Goal: Book appointment/travel/reservation

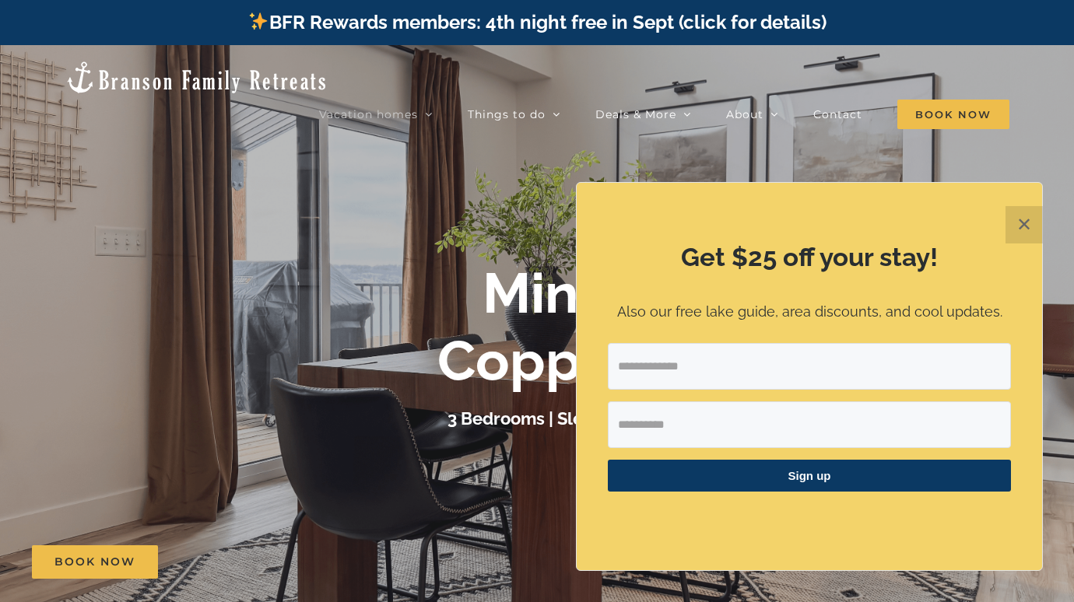
click at [1027, 227] on button "✕" at bounding box center [1024, 224] width 37 height 37
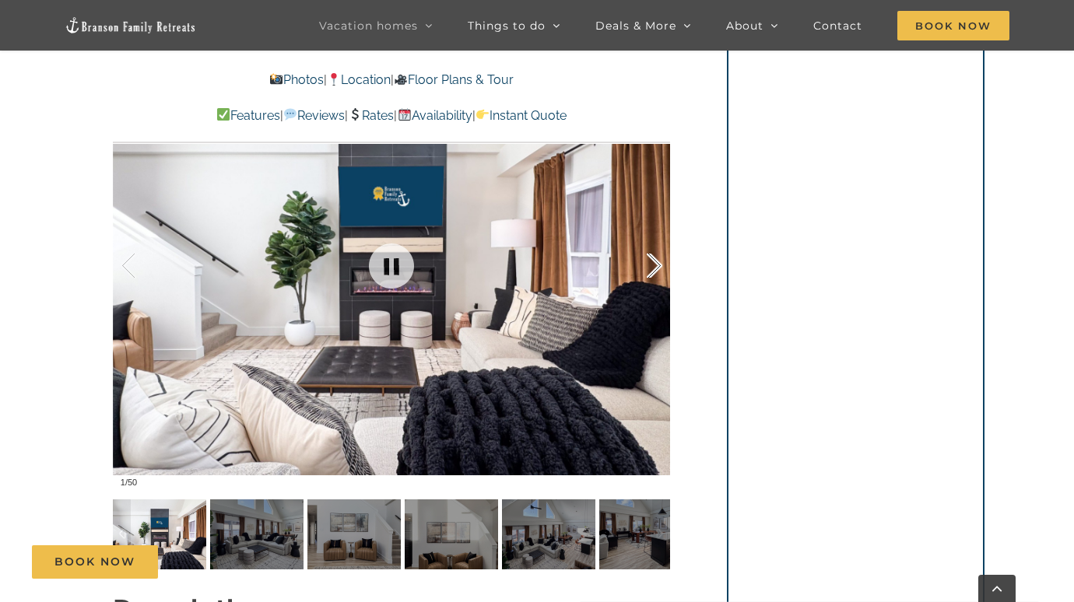
scroll to position [1168, 0]
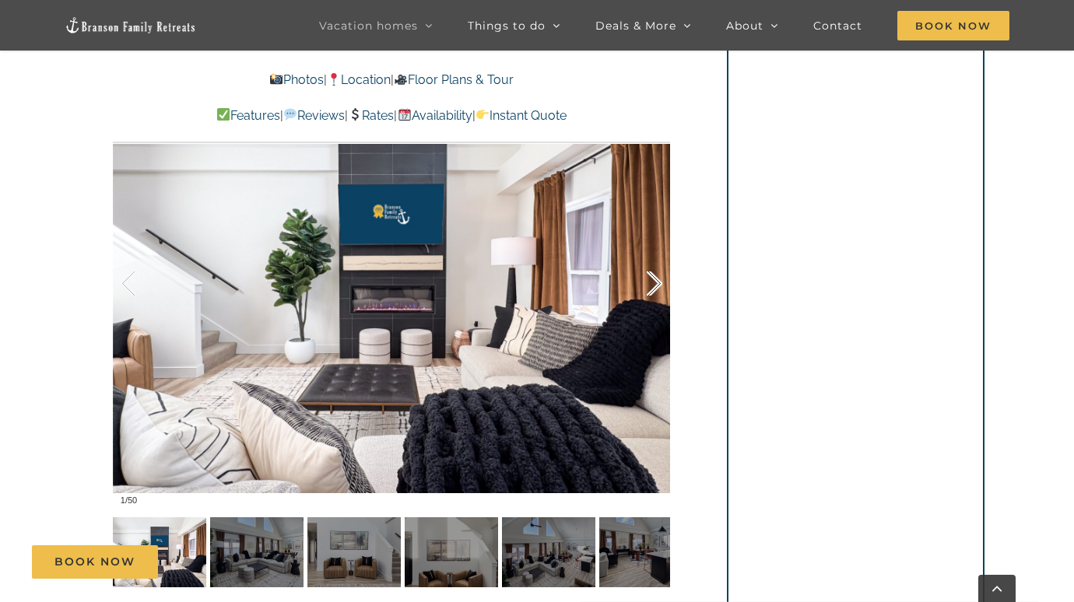
click at [650, 281] on div at bounding box center [638, 284] width 48 height 97
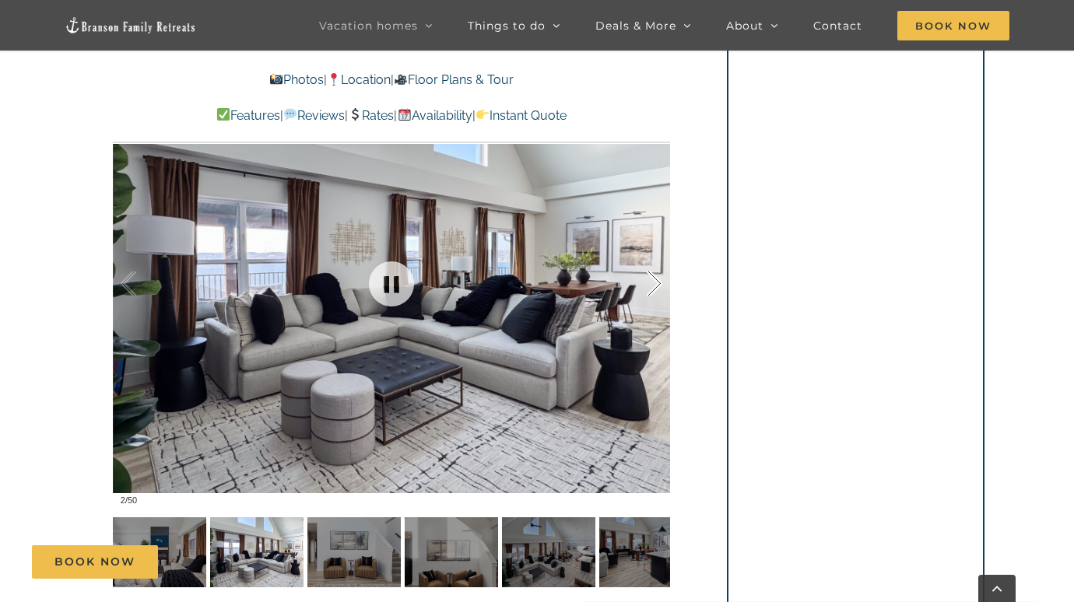
scroll to position [1090, 0]
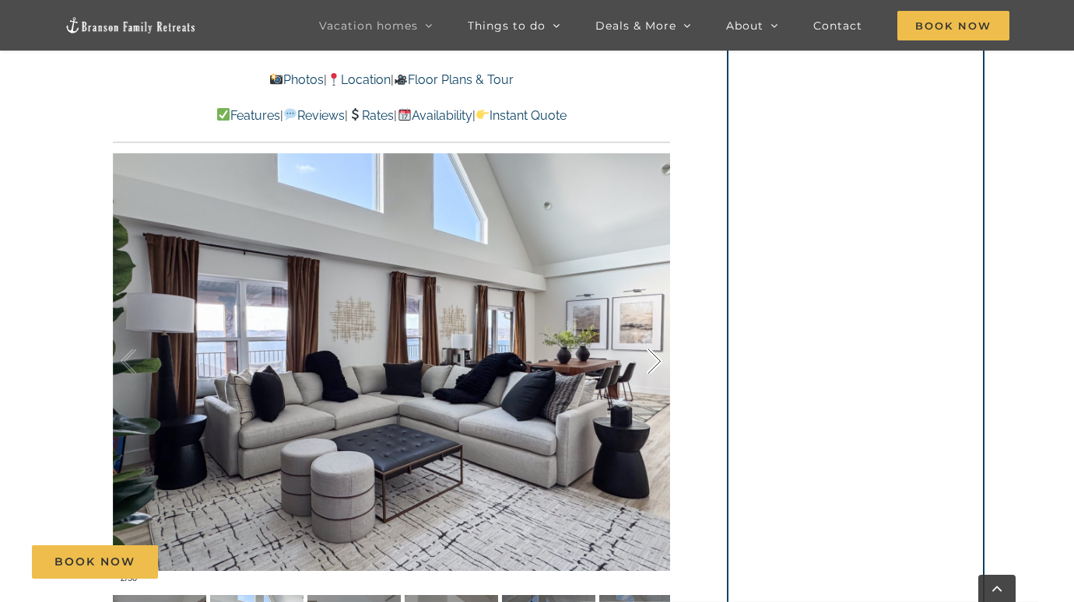
click at [651, 359] on div at bounding box center [638, 362] width 48 height 97
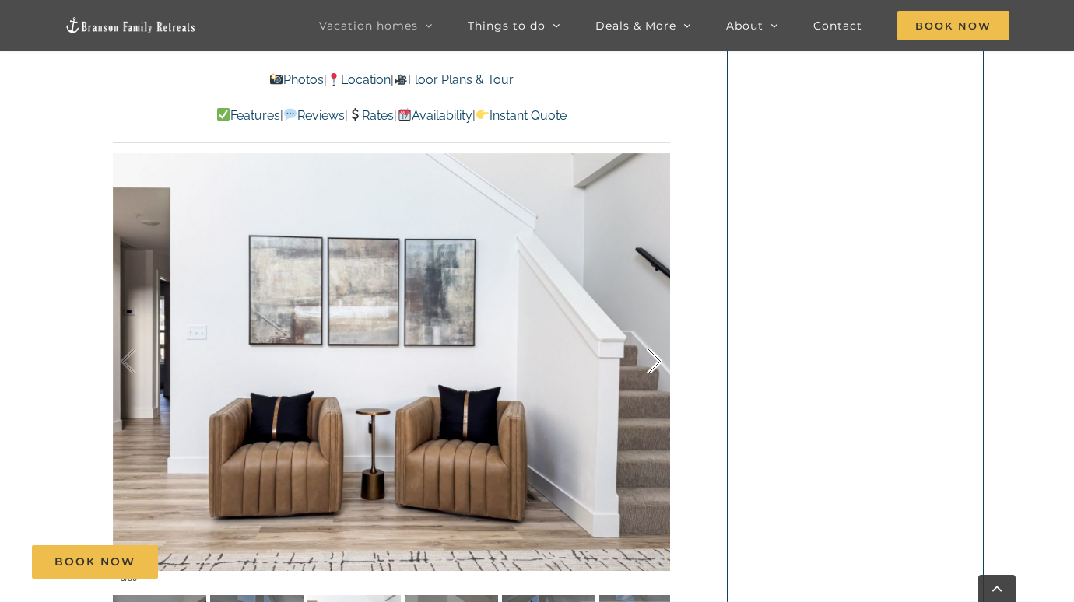
click at [651, 359] on div at bounding box center [638, 362] width 48 height 97
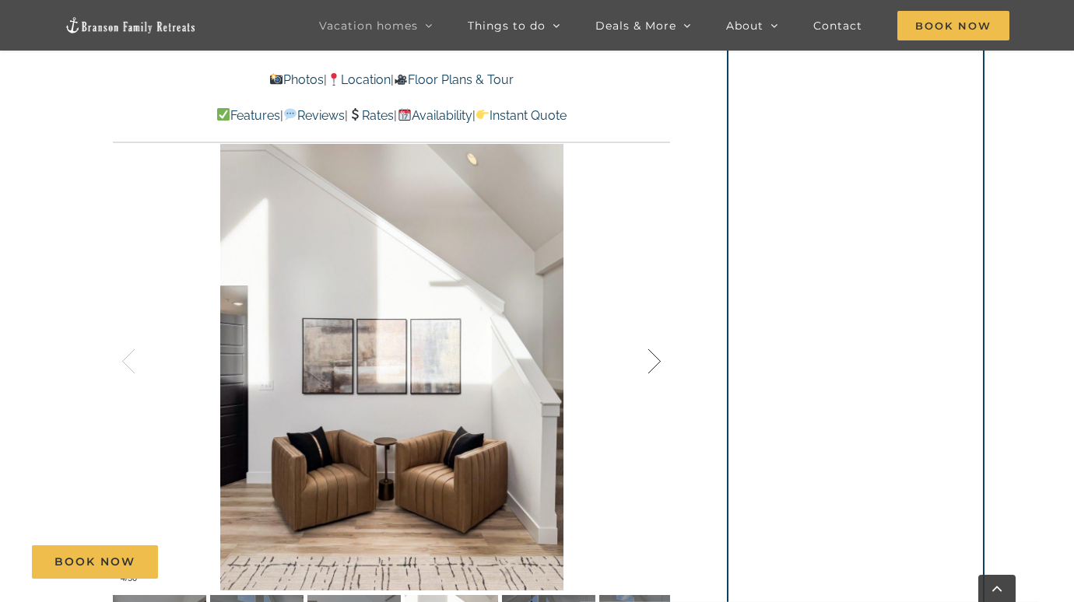
click at [651, 359] on div at bounding box center [638, 362] width 48 height 97
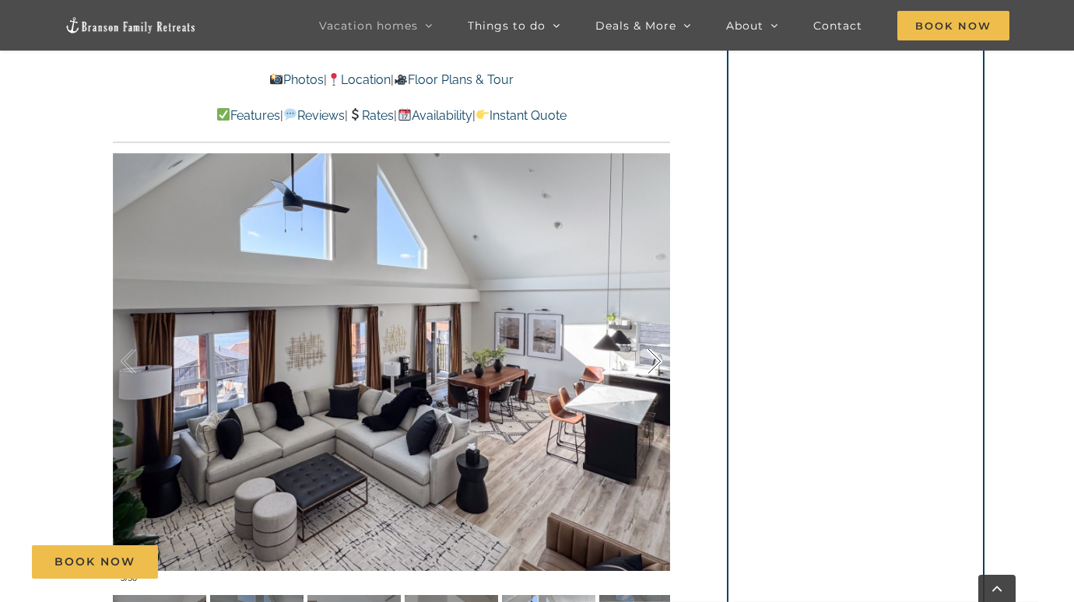
click at [651, 359] on div at bounding box center [638, 362] width 48 height 97
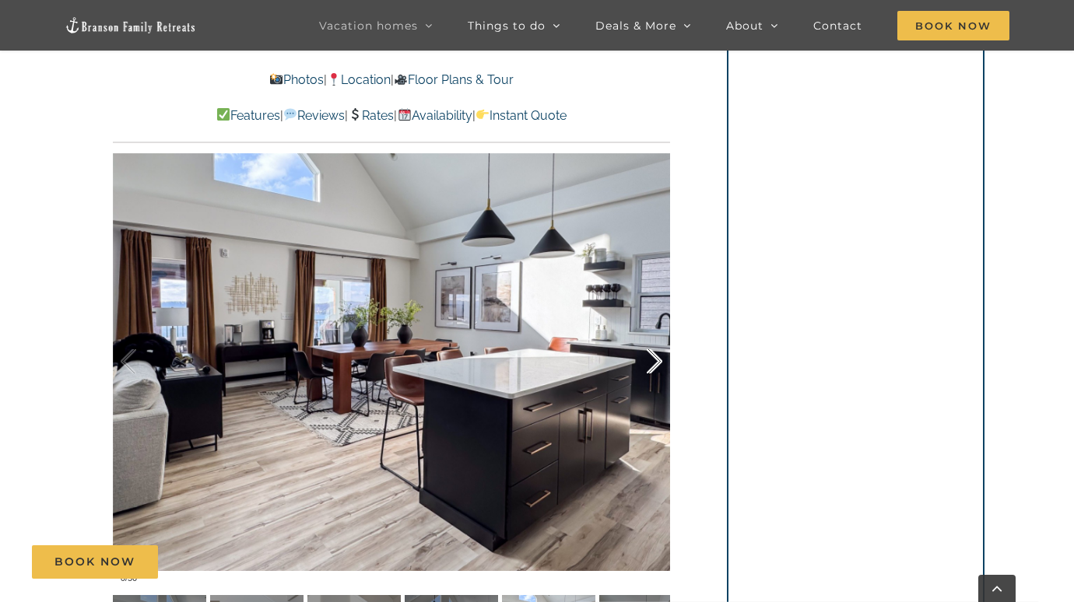
click at [651, 359] on div at bounding box center [638, 362] width 48 height 97
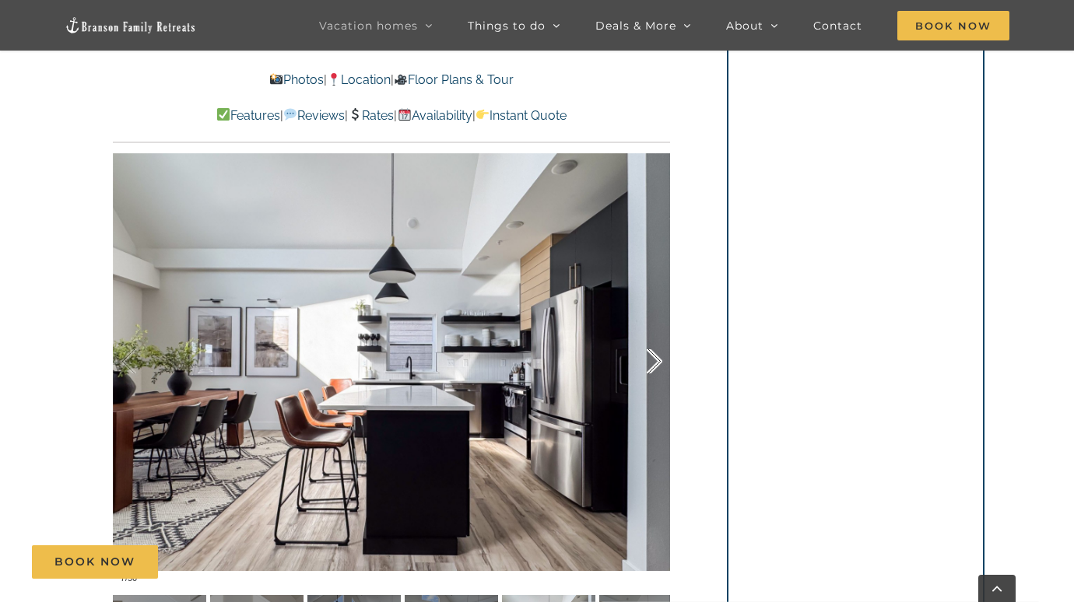
click at [651, 359] on div at bounding box center [638, 362] width 48 height 97
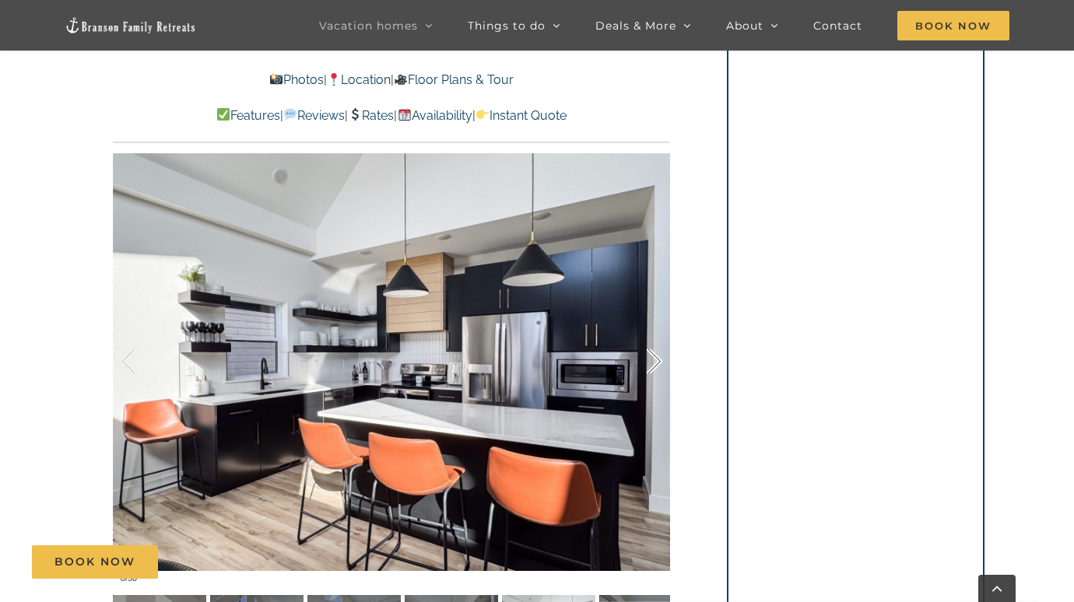
click at [651, 359] on div at bounding box center [638, 362] width 48 height 97
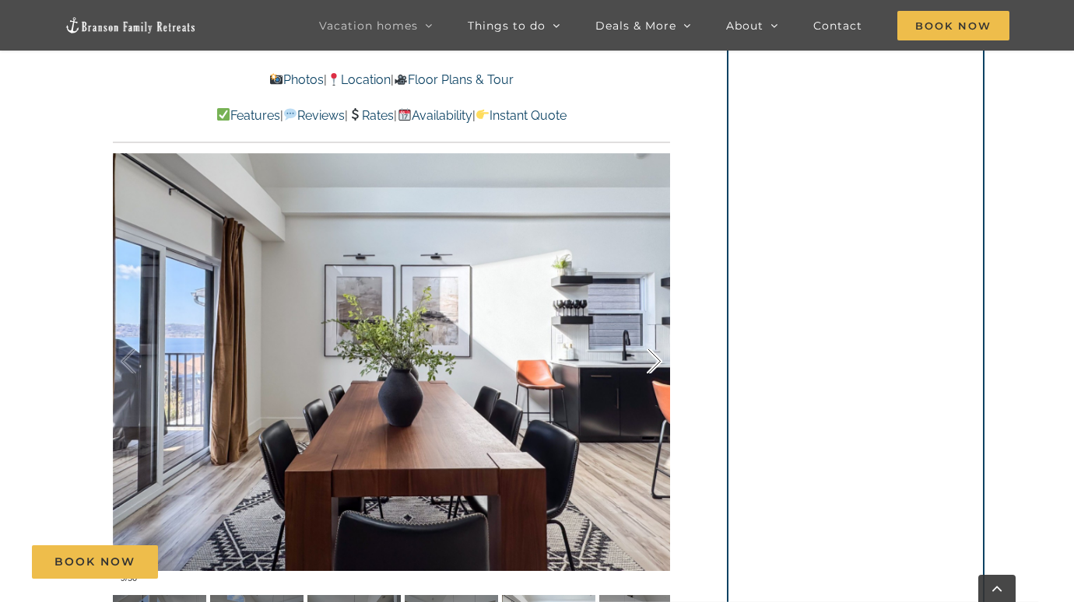
click at [651, 359] on div at bounding box center [638, 362] width 48 height 97
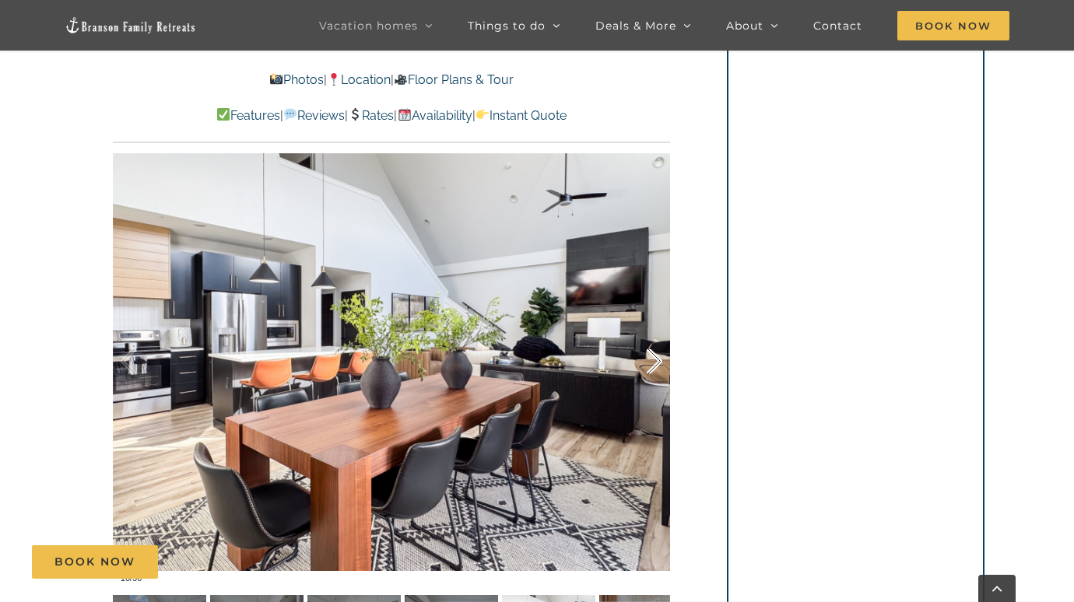
click at [651, 359] on div at bounding box center [638, 362] width 48 height 97
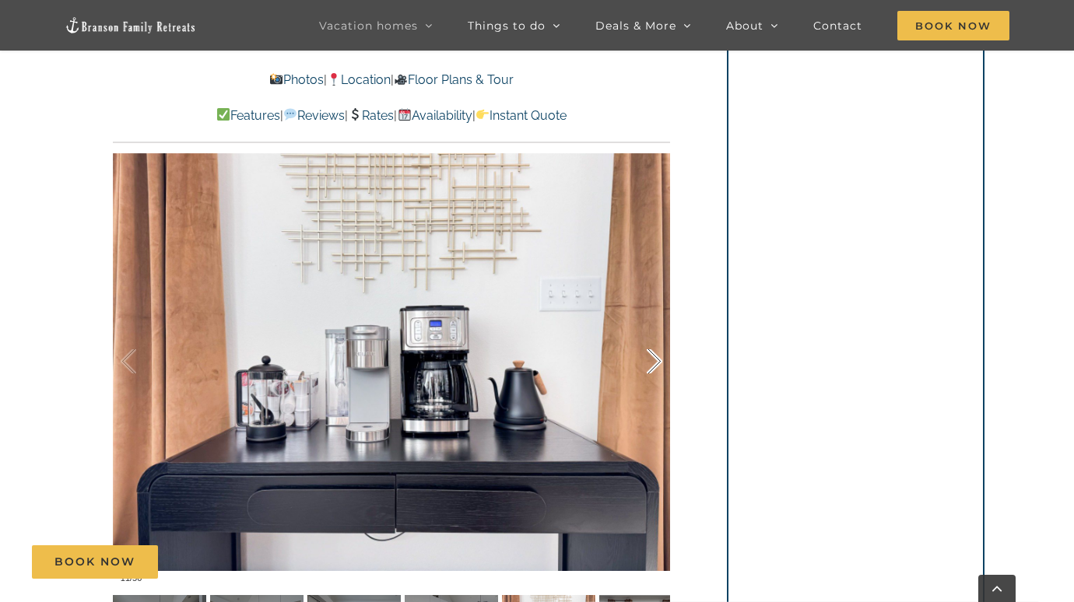
click at [651, 359] on div at bounding box center [638, 362] width 48 height 97
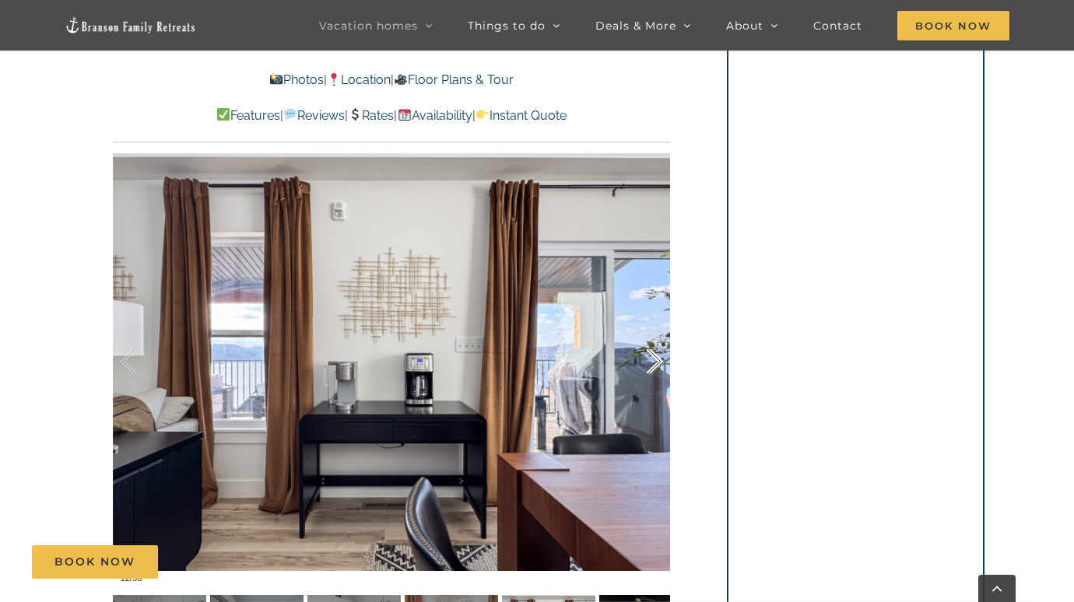
click at [651, 359] on div at bounding box center [638, 362] width 48 height 97
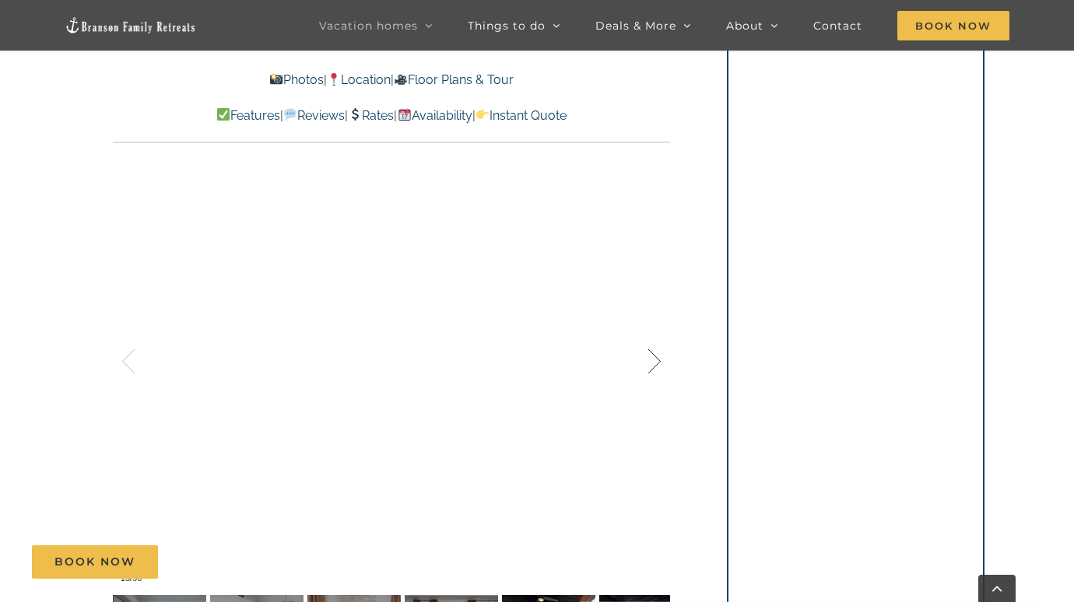
click at [651, 359] on div at bounding box center [638, 362] width 48 height 97
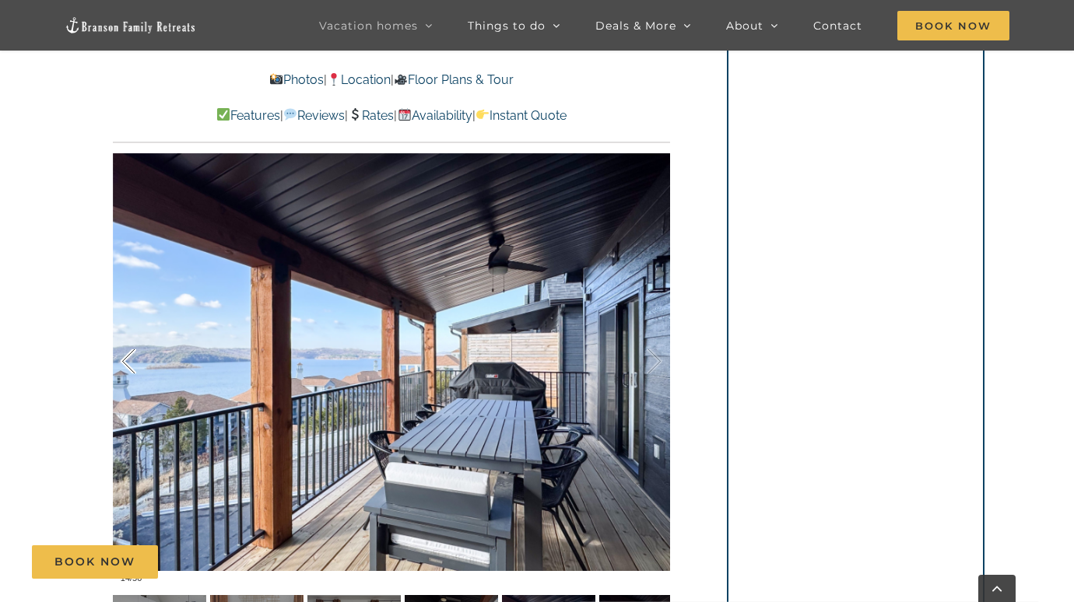
click at [138, 357] on div at bounding box center [145, 362] width 48 height 97
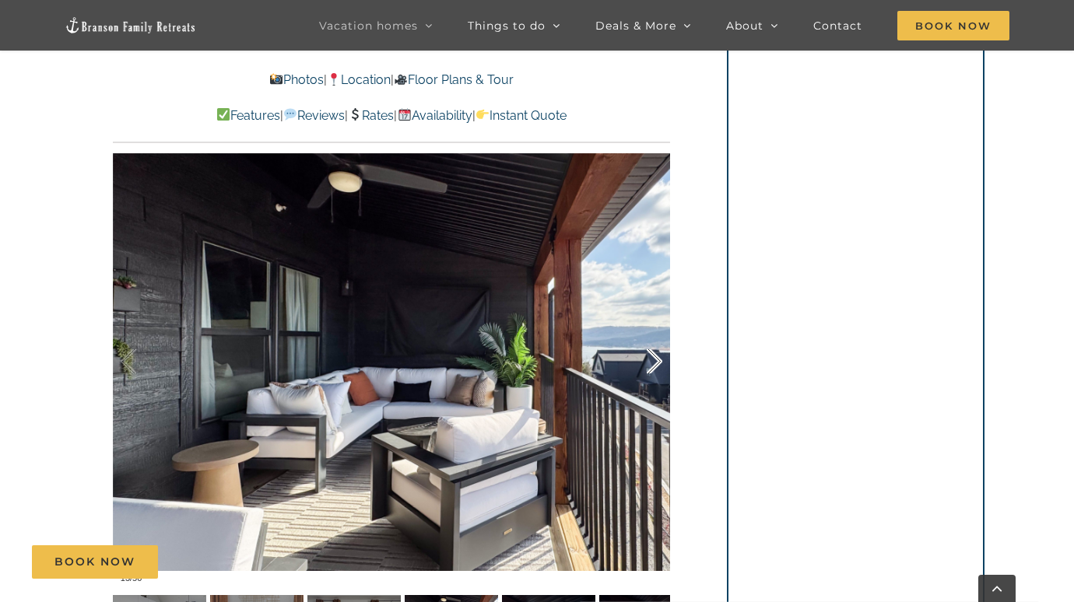
click at [656, 359] on div at bounding box center [638, 362] width 48 height 97
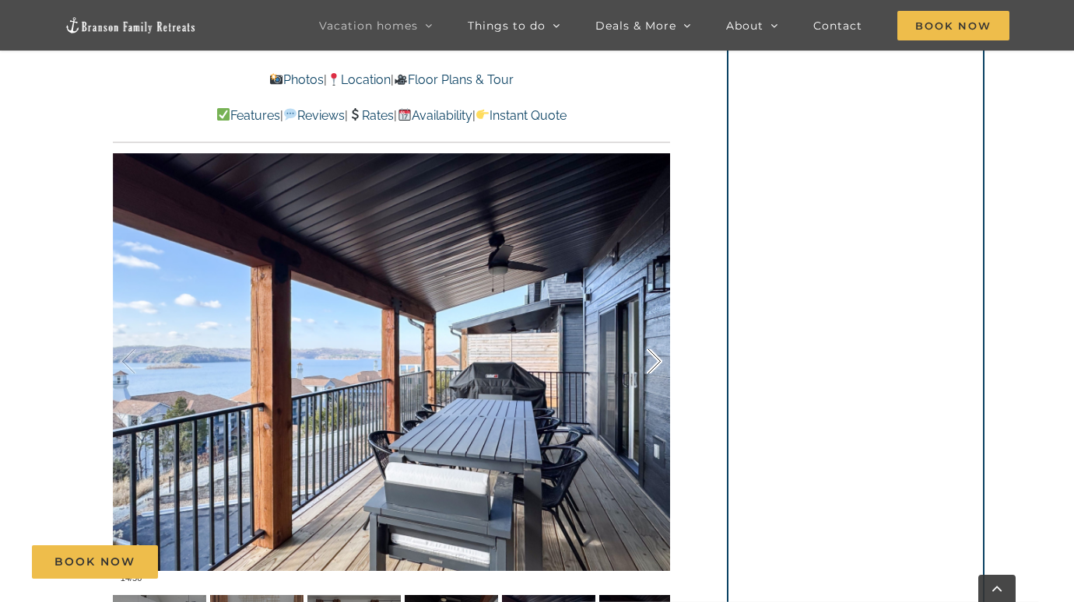
click at [656, 359] on div at bounding box center [638, 362] width 48 height 97
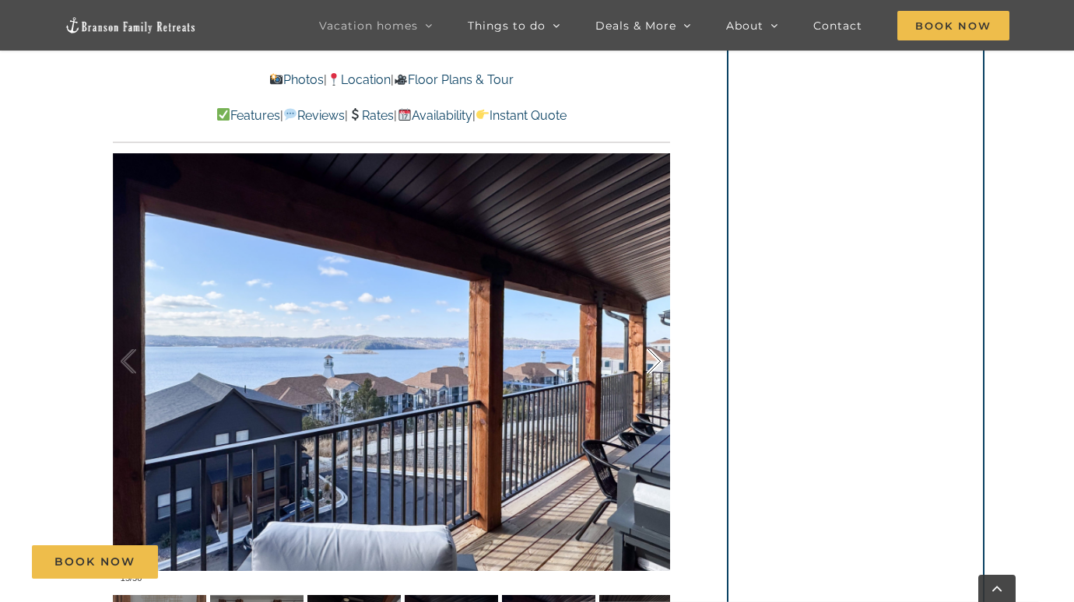
click at [656, 359] on div at bounding box center [638, 362] width 48 height 97
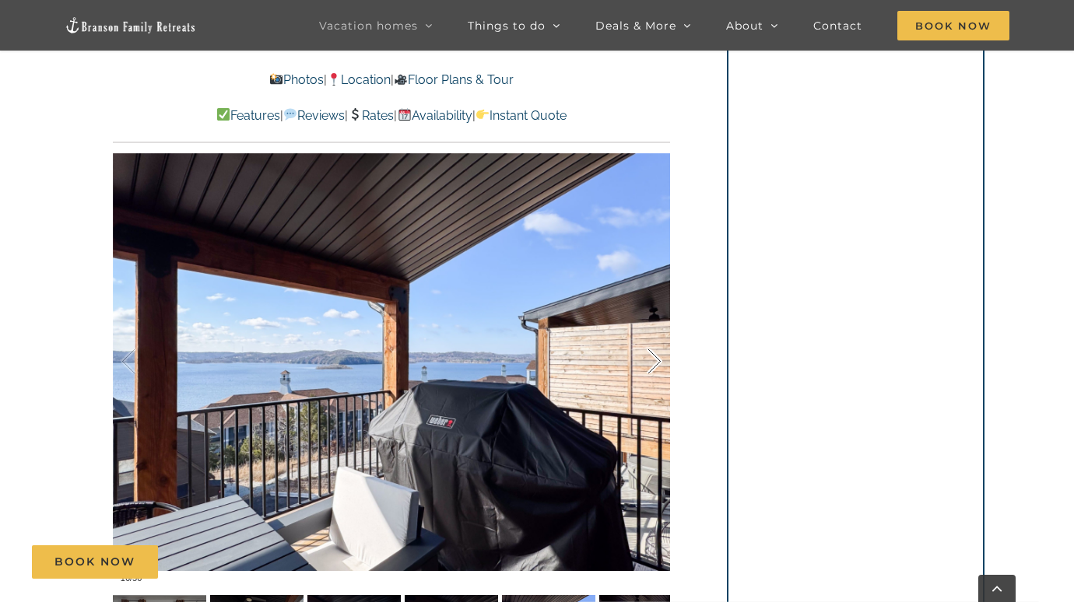
click at [656, 359] on div at bounding box center [638, 362] width 48 height 97
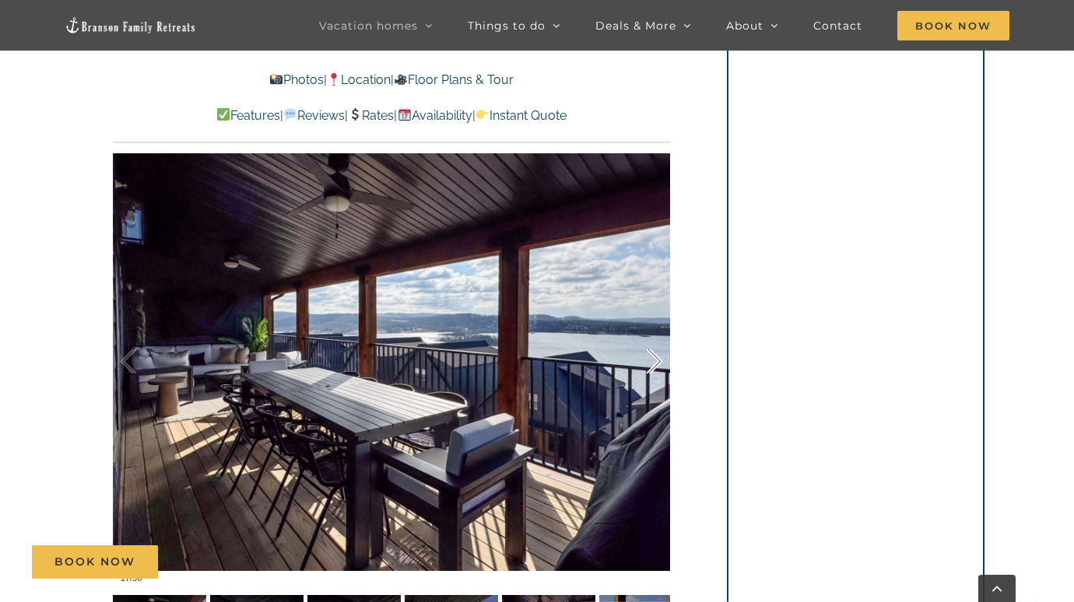
click at [656, 359] on div at bounding box center [638, 362] width 48 height 97
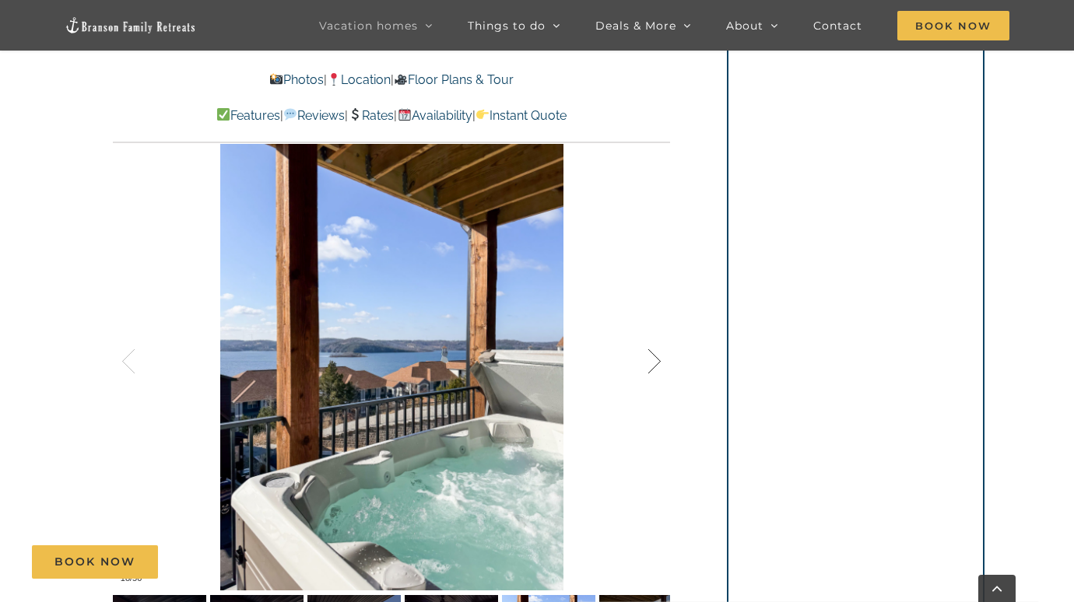
click at [656, 359] on div at bounding box center [638, 362] width 48 height 97
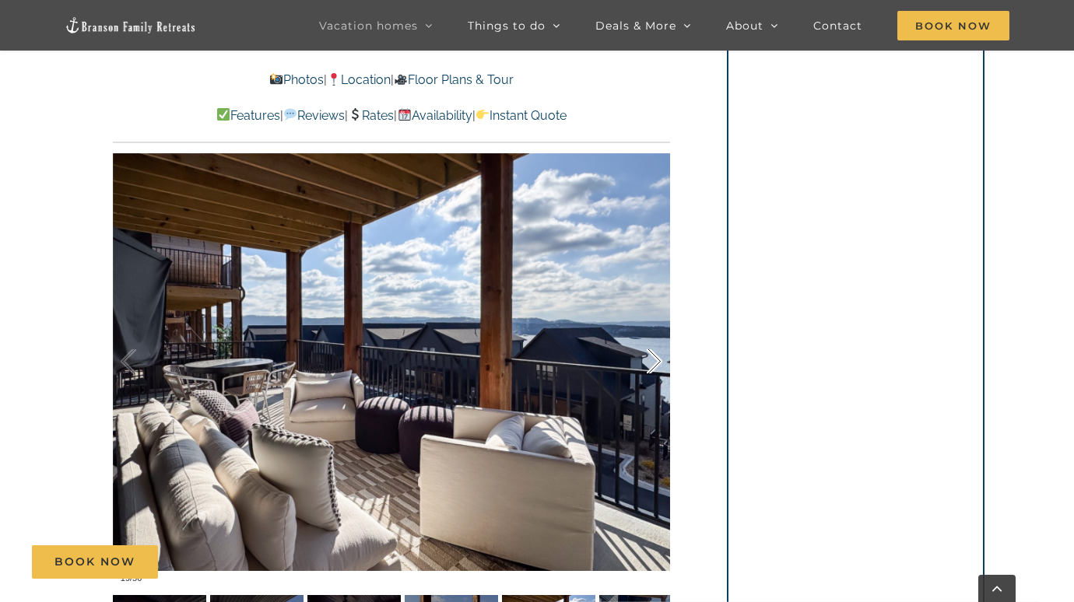
click at [656, 359] on div at bounding box center [638, 362] width 48 height 97
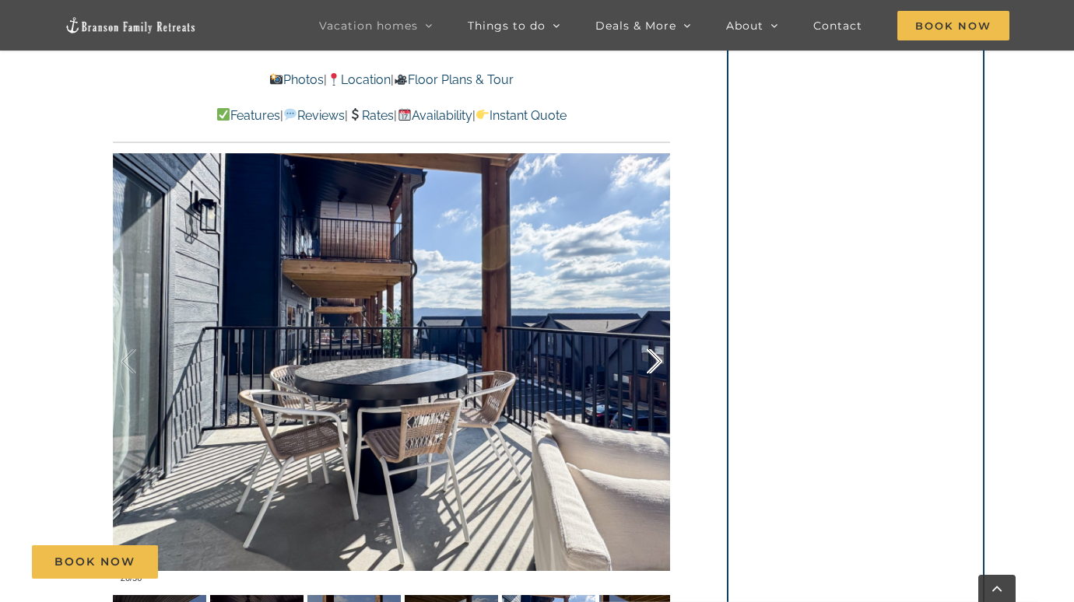
click at [656, 359] on div at bounding box center [638, 362] width 48 height 97
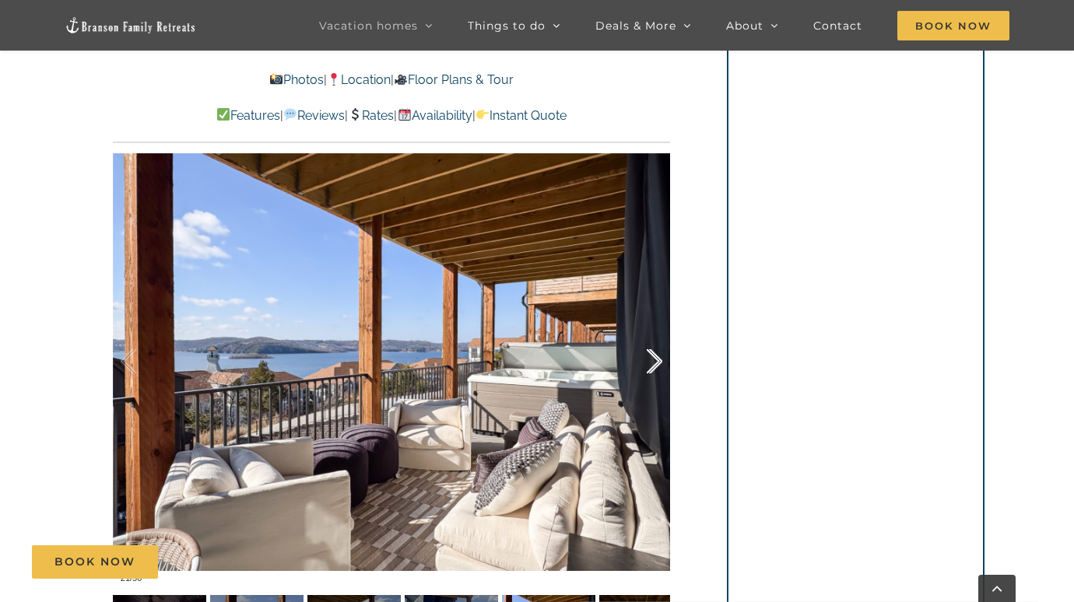
click at [656, 359] on div at bounding box center [638, 362] width 48 height 97
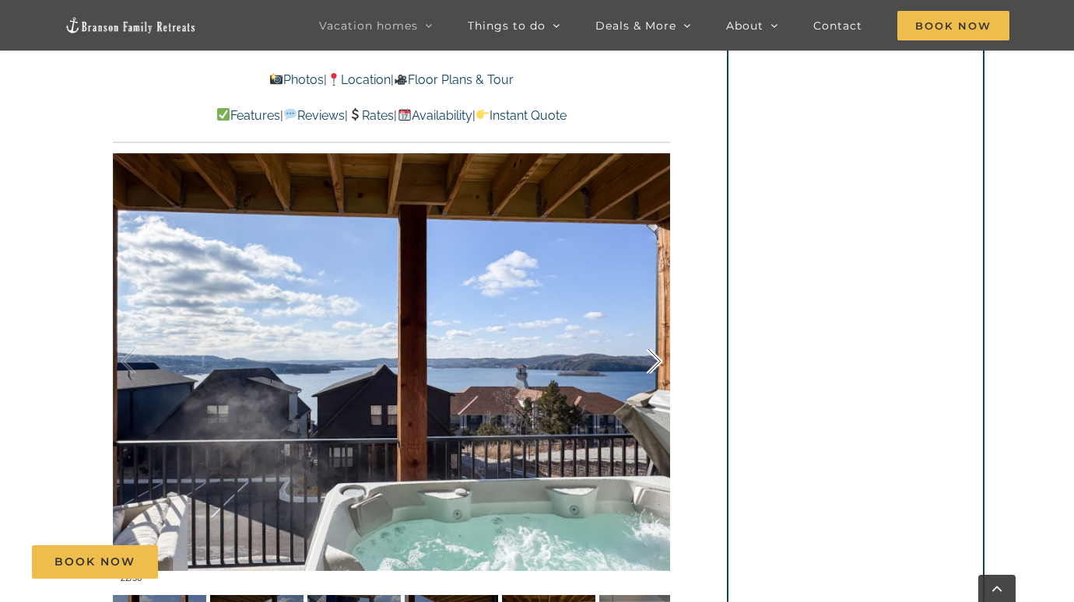
click at [656, 359] on div at bounding box center [638, 362] width 48 height 97
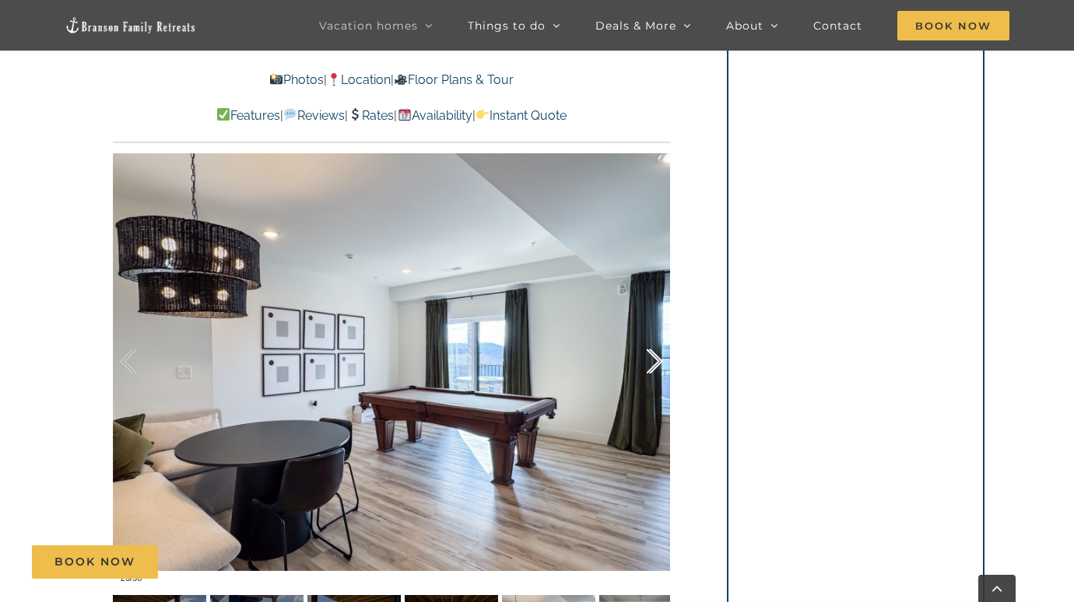
click at [656, 359] on div at bounding box center [638, 362] width 48 height 97
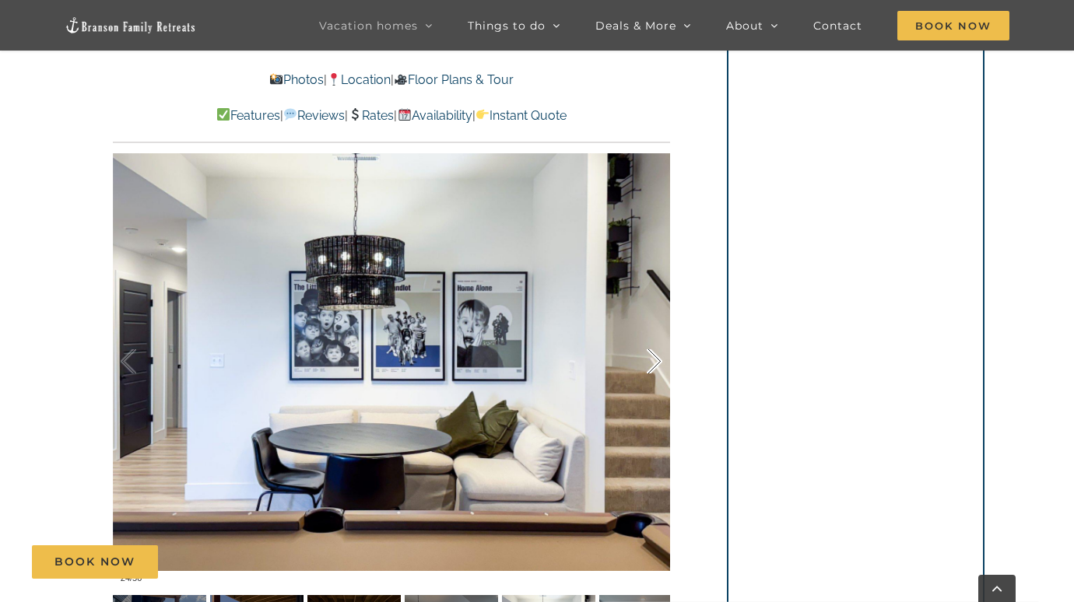
click at [656, 359] on div at bounding box center [638, 362] width 48 height 97
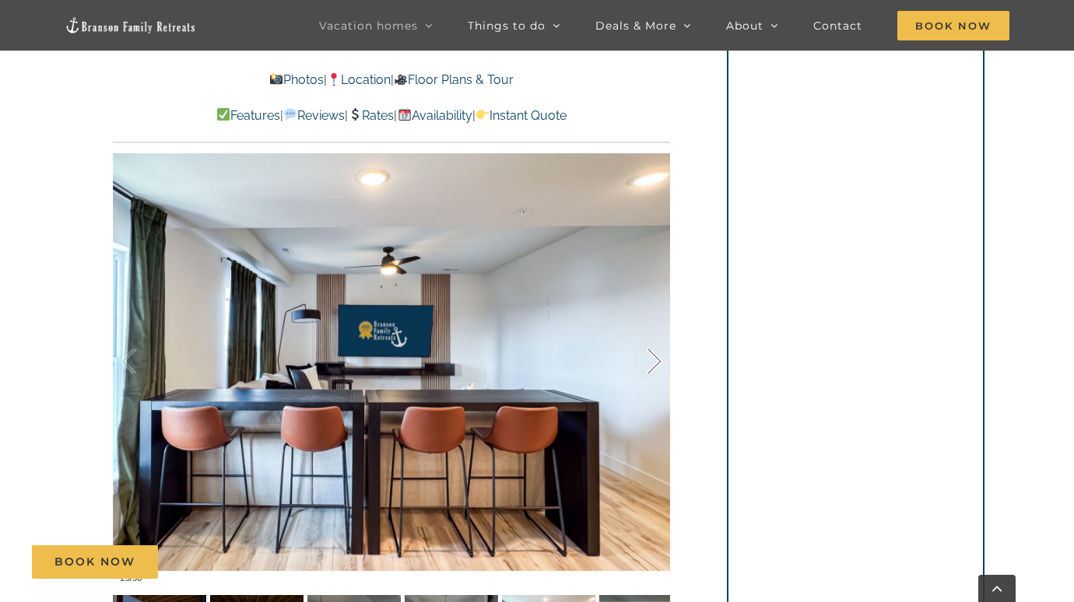
click at [656, 359] on div at bounding box center [638, 362] width 48 height 97
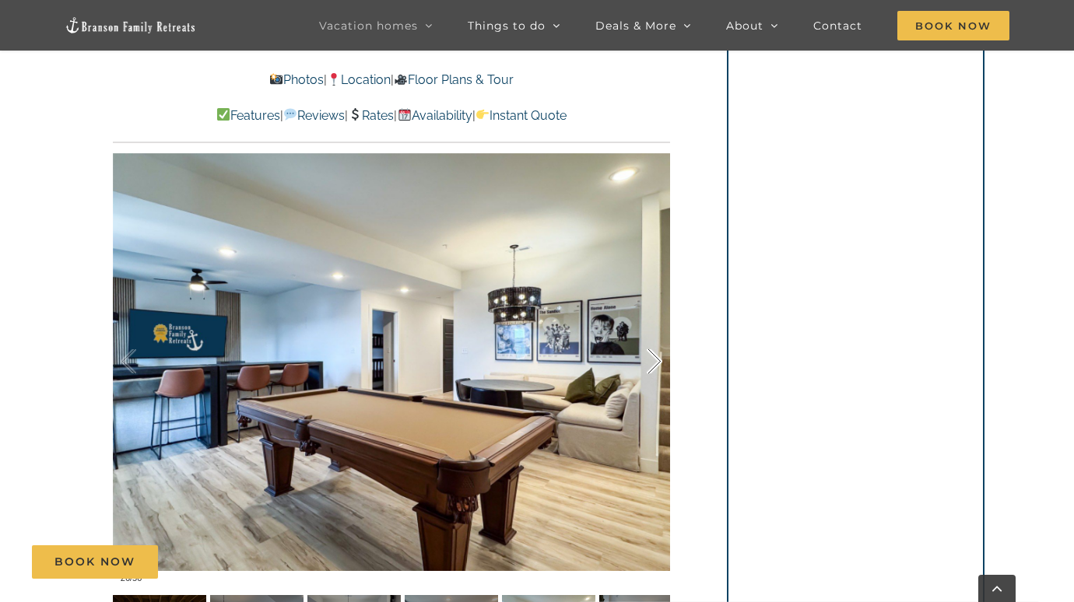
click at [656, 359] on div at bounding box center [638, 362] width 48 height 97
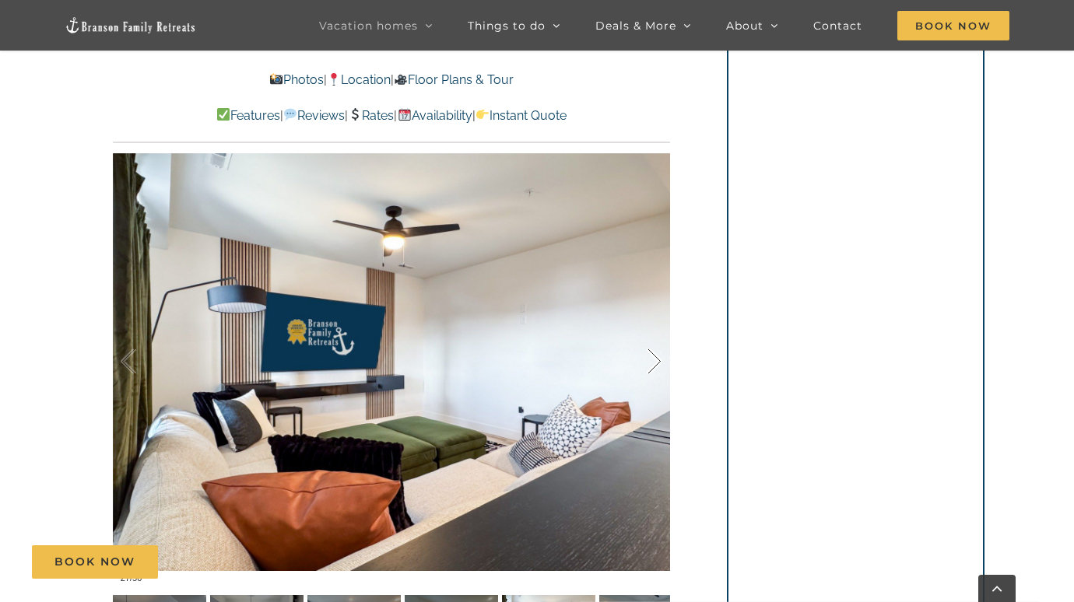
click at [656, 359] on div at bounding box center [638, 362] width 48 height 97
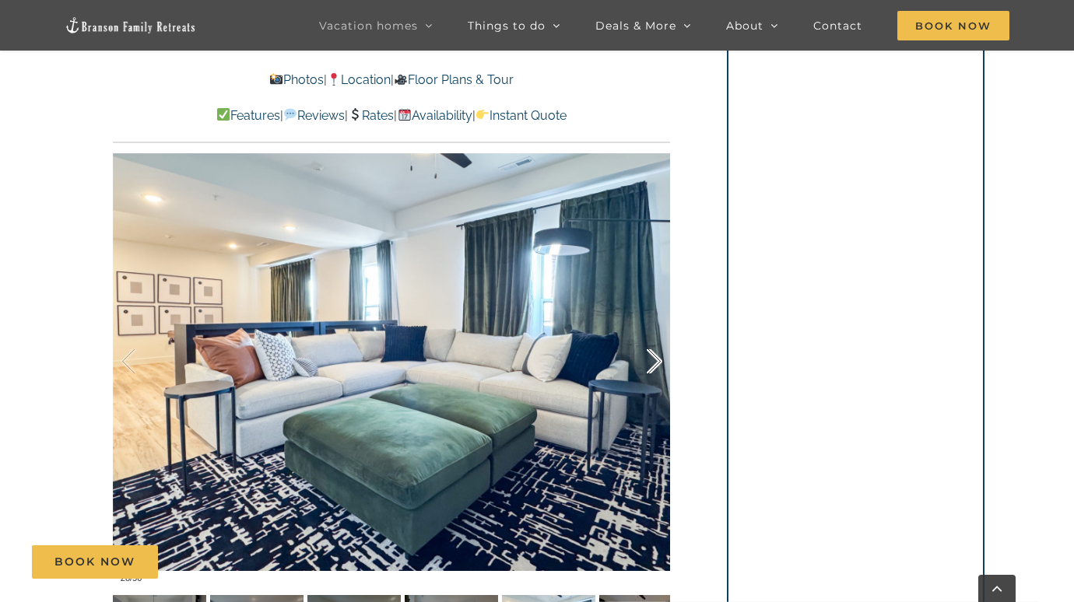
click at [656, 359] on div at bounding box center [638, 362] width 48 height 97
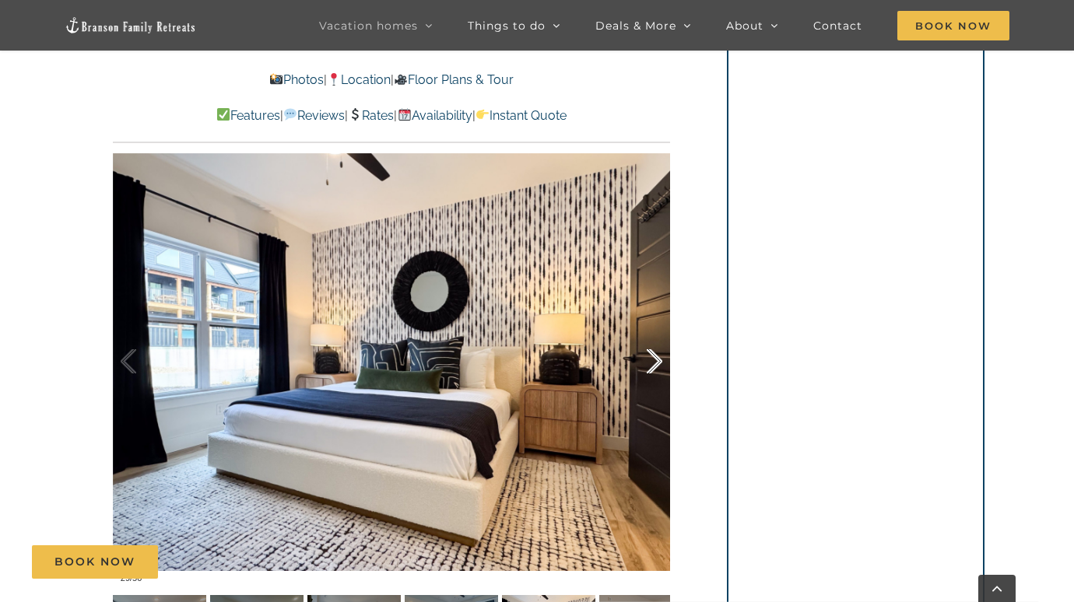
click at [656, 359] on div at bounding box center [638, 362] width 48 height 97
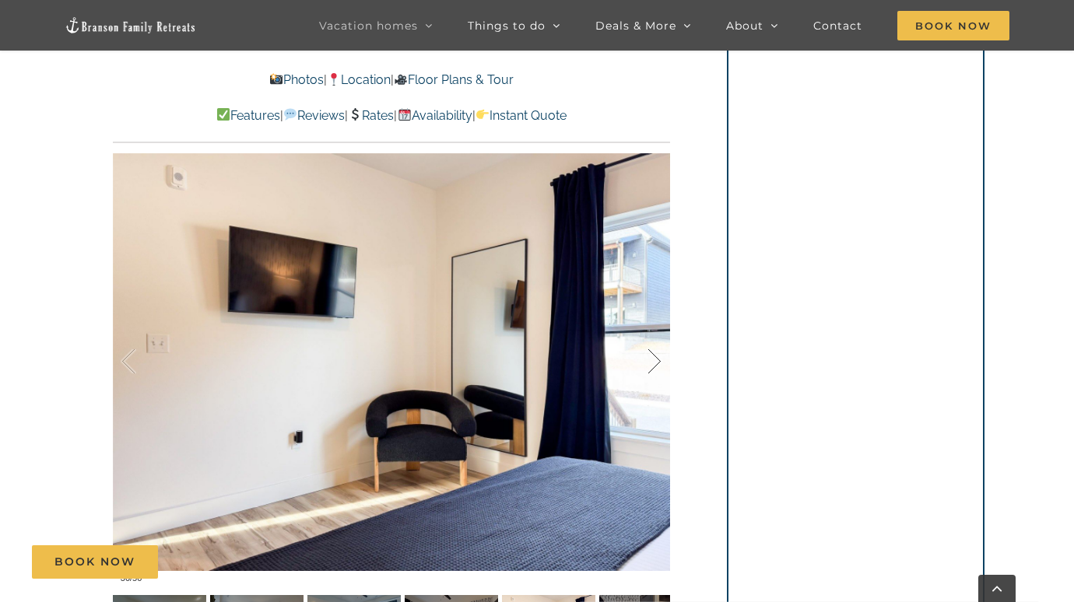
click at [656, 359] on div at bounding box center [638, 362] width 48 height 97
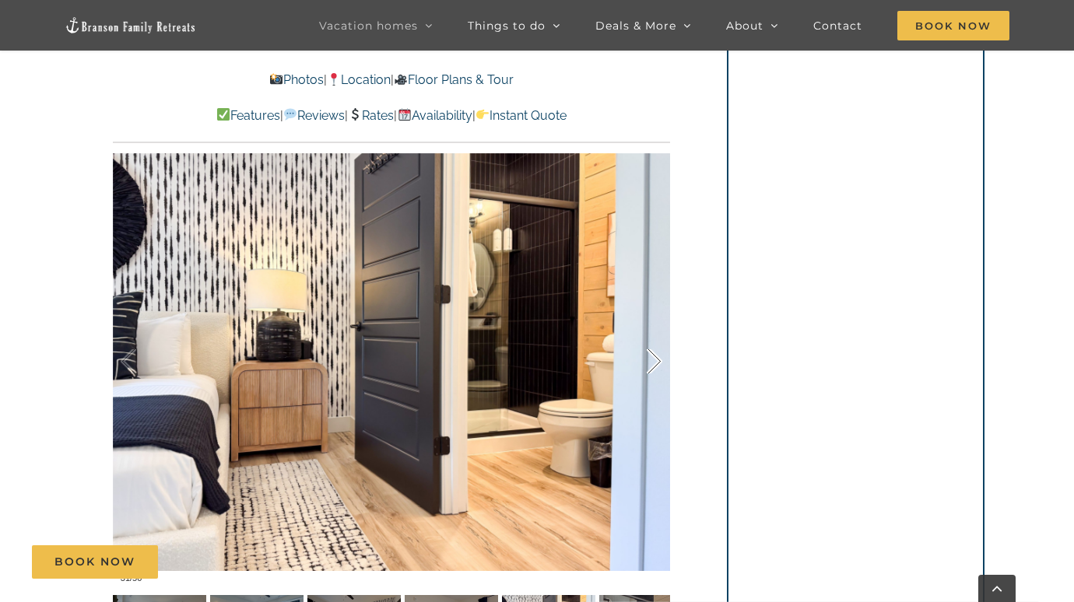
click at [656, 359] on div at bounding box center [638, 362] width 48 height 97
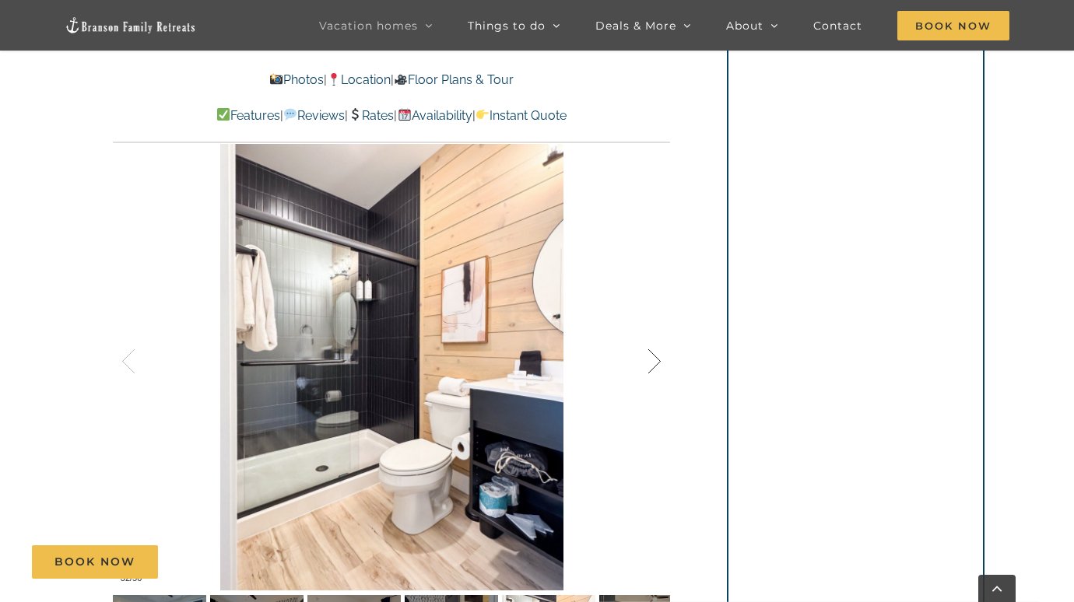
click at [656, 359] on div at bounding box center [638, 362] width 48 height 97
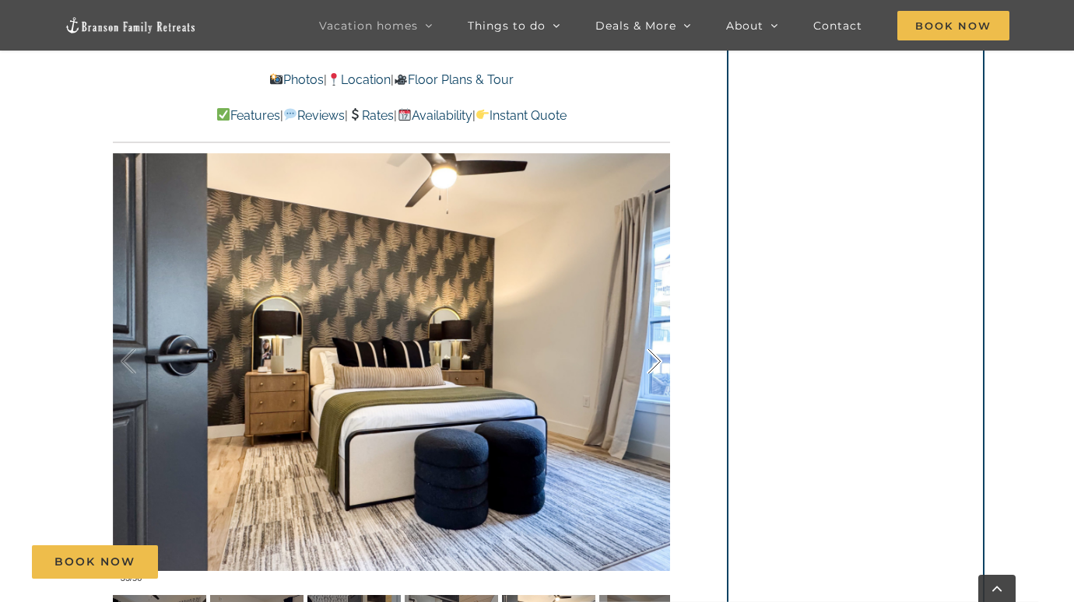
click at [656, 359] on div at bounding box center [638, 362] width 48 height 97
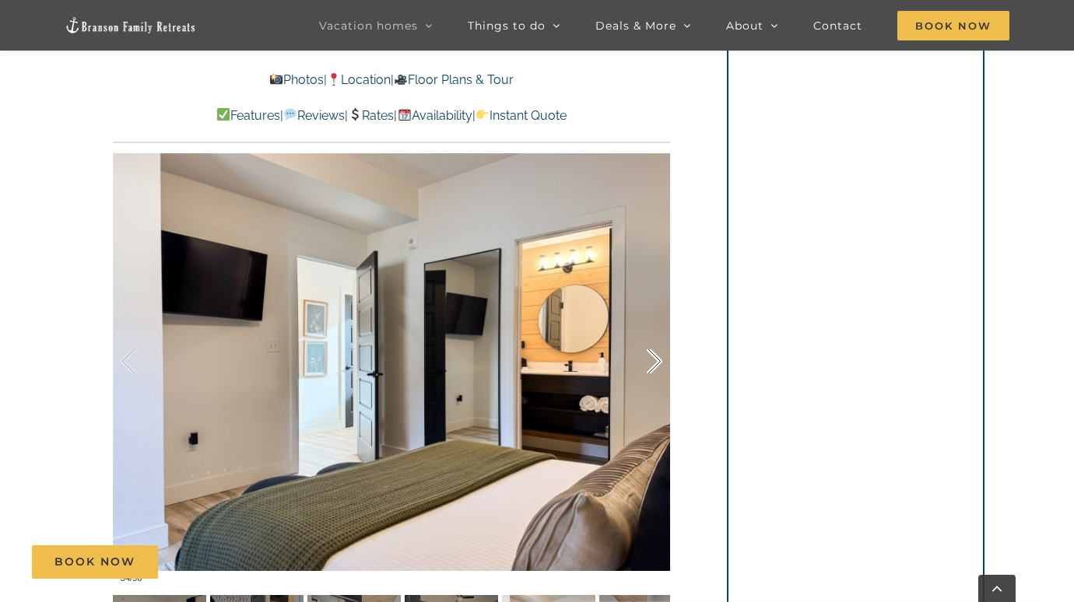
click at [656, 359] on div at bounding box center [638, 362] width 48 height 97
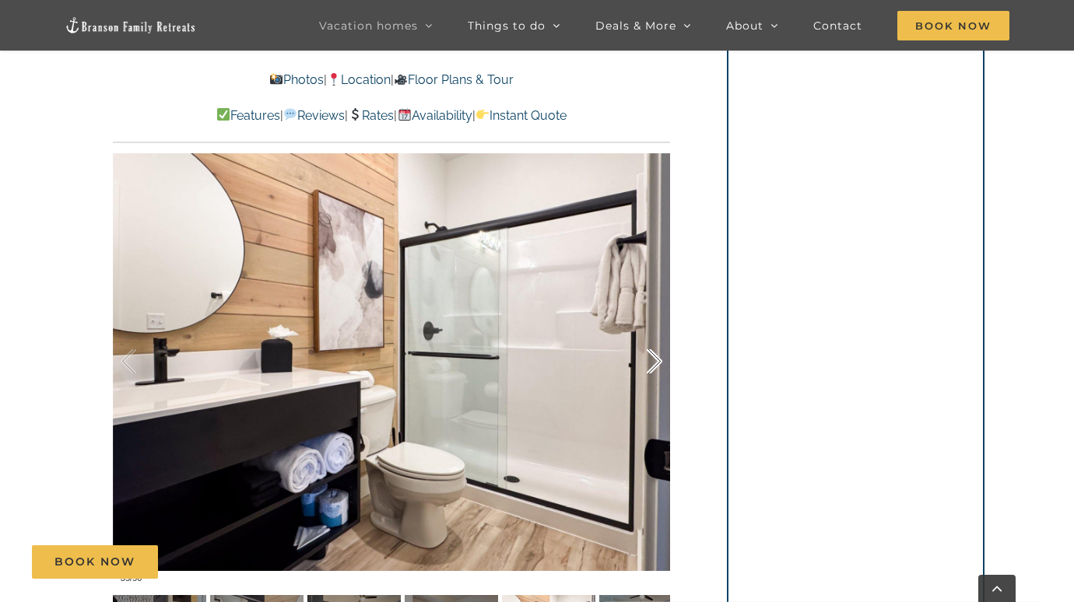
click at [656, 359] on div at bounding box center [638, 362] width 48 height 97
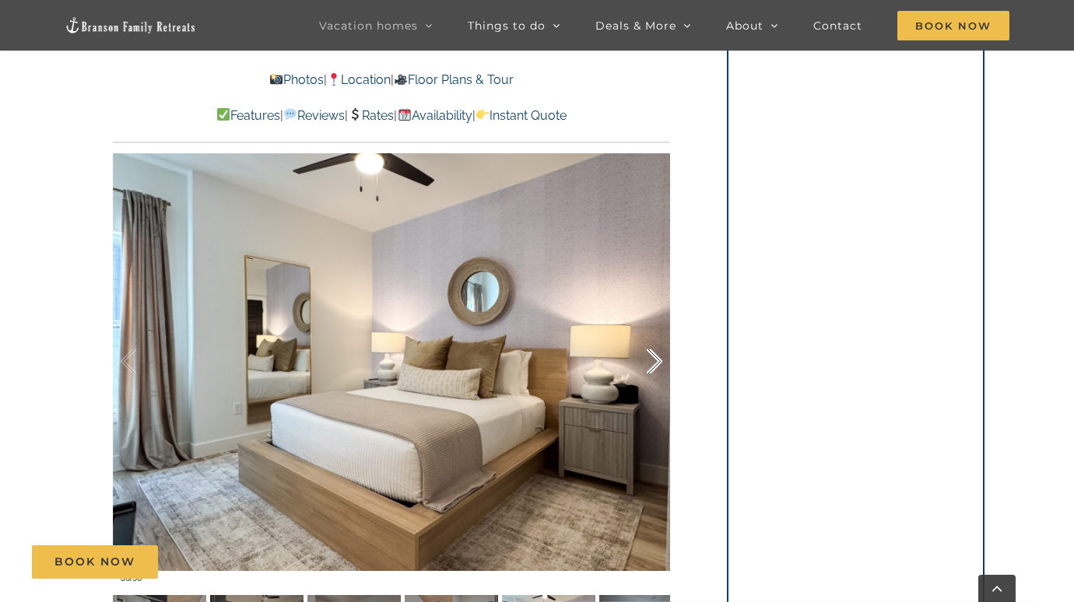
click at [656, 359] on div at bounding box center [638, 362] width 48 height 97
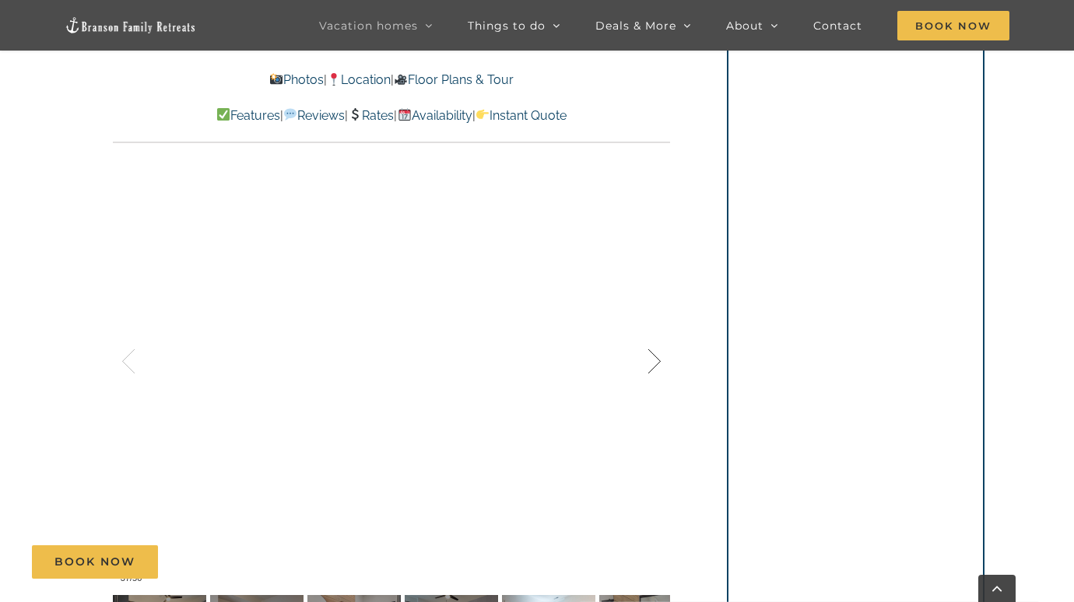
click at [656, 359] on div at bounding box center [638, 362] width 48 height 97
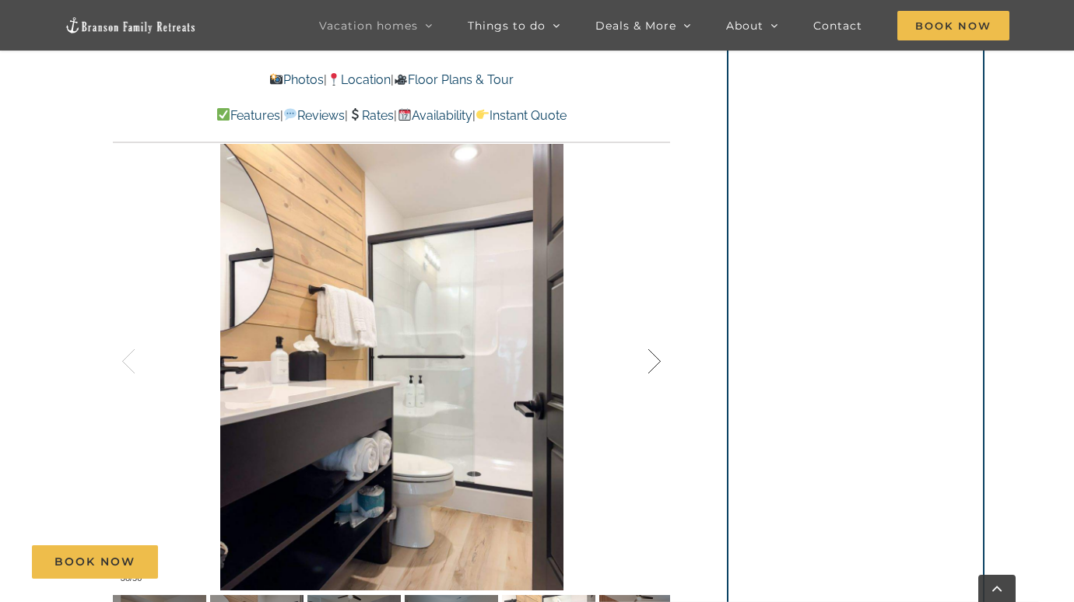
click at [656, 359] on div at bounding box center [638, 362] width 48 height 97
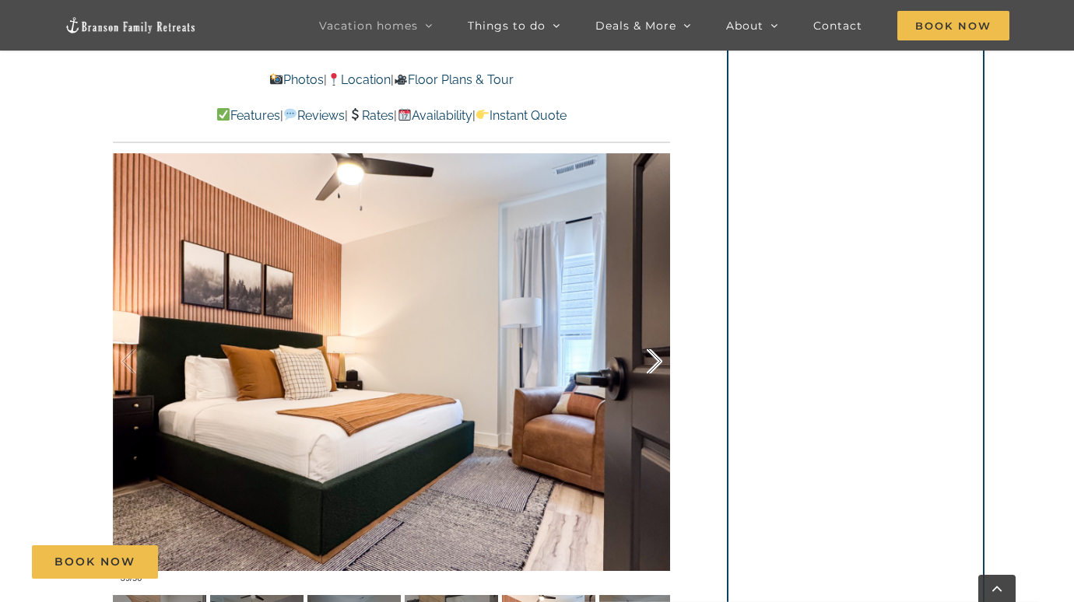
click at [656, 359] on div at bounding box center [638, 362] width 48 height 97
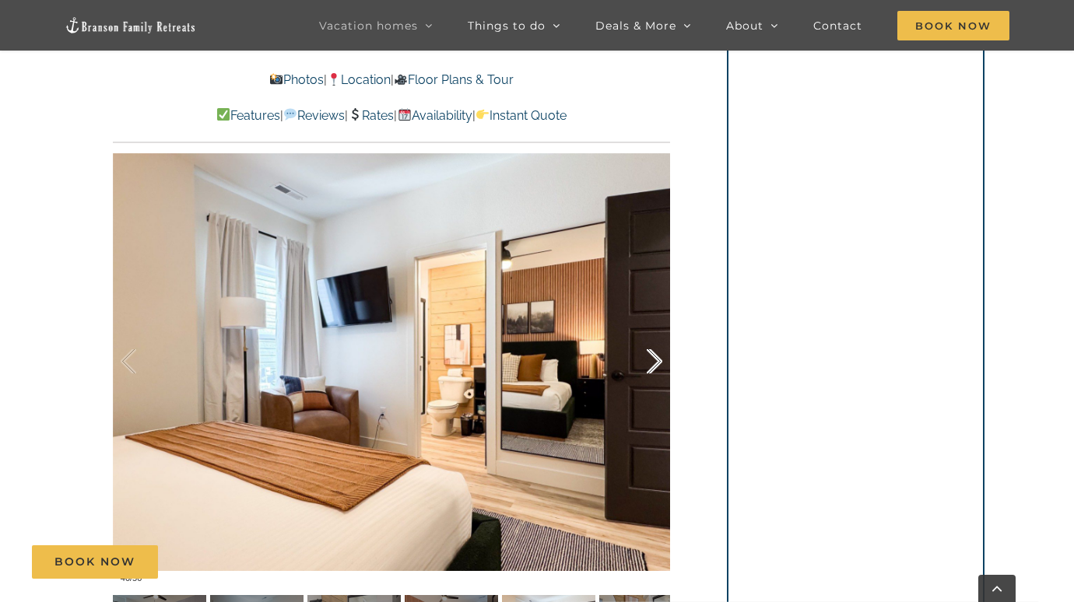
click at [656, 359] on div at bounding box center [638, 362] width 48 height 97
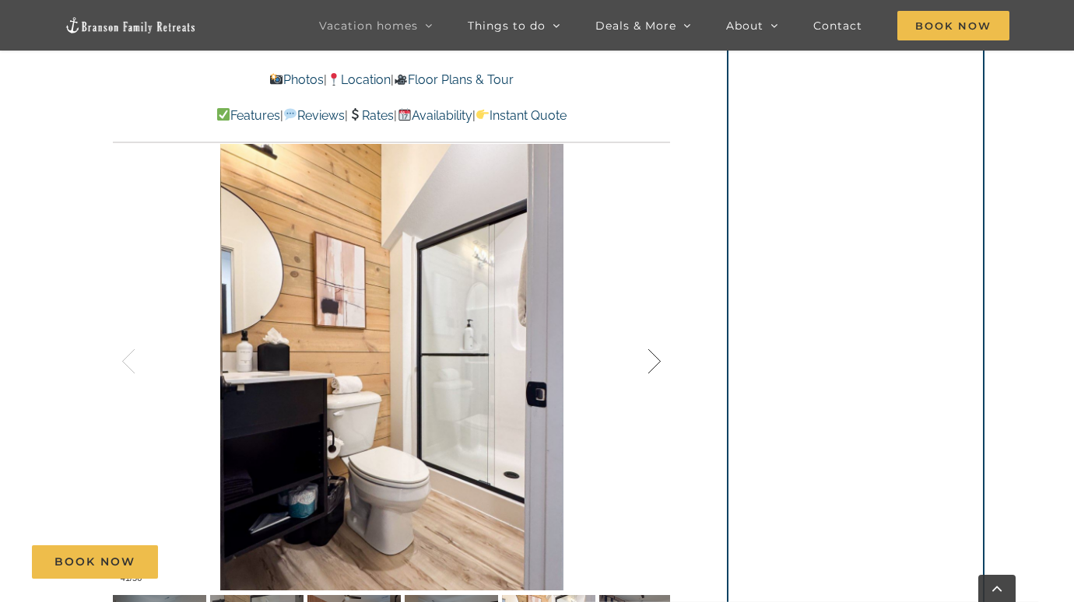
click at [656, 359] on div at bounding box center [638, 362] width 48 height 97
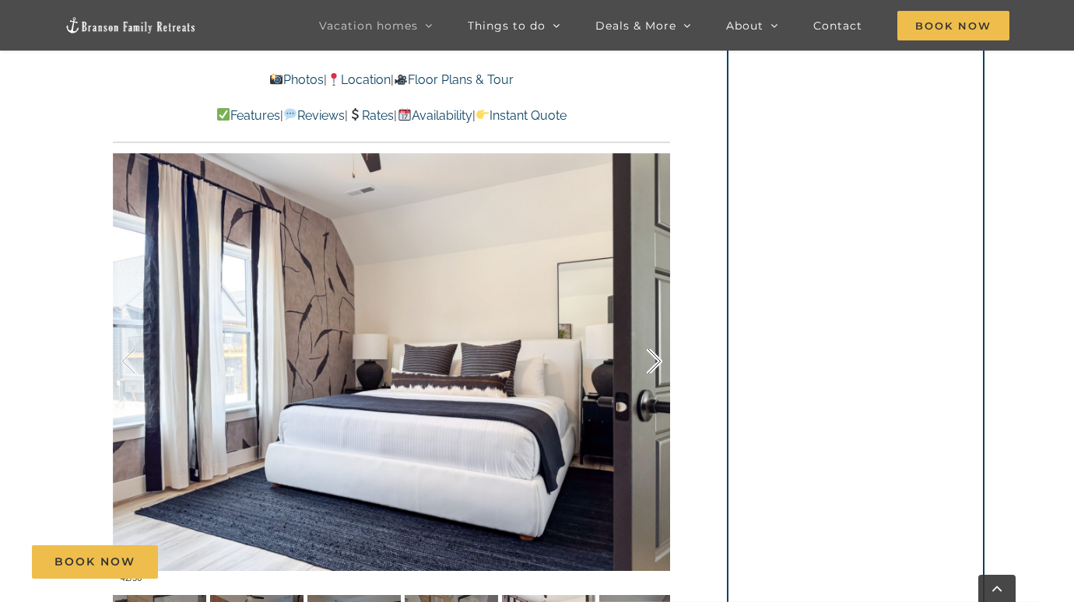
click at [656, 359] on div at bounding box center [638, 362] width 48 height 97
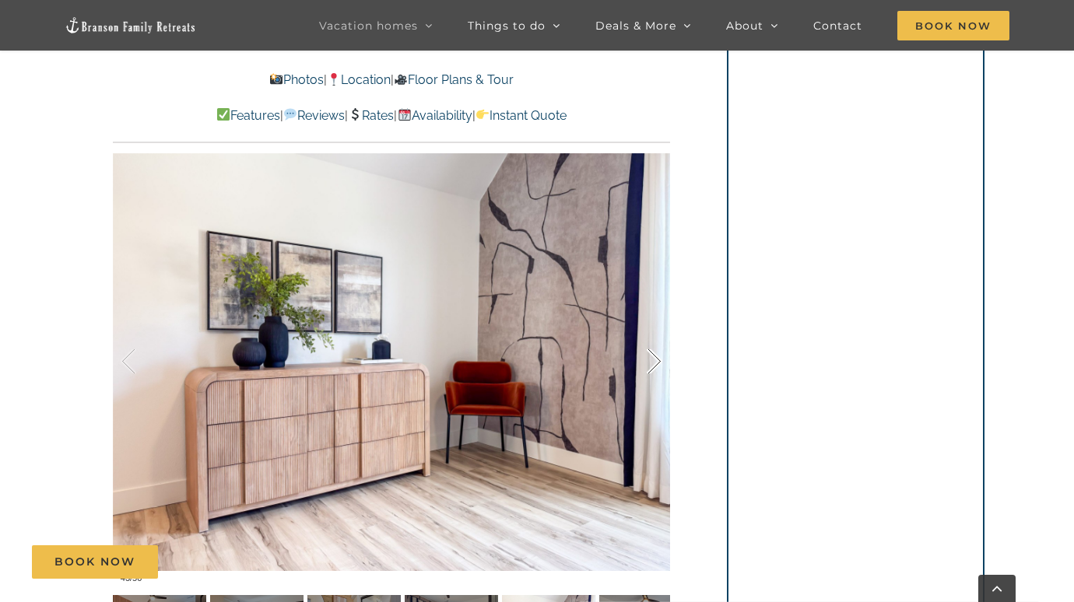
click at [656, 359] on div at bounding box center [638, 362] width 48 height 97
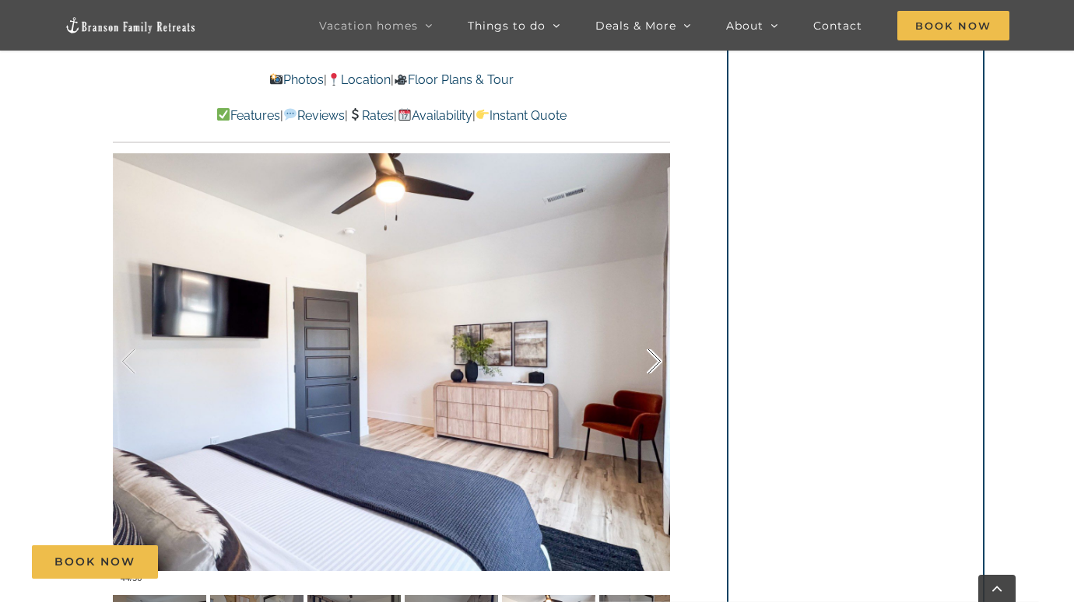
click at [656, 359] on div at bounding box center [638, 362] width 48 height 97
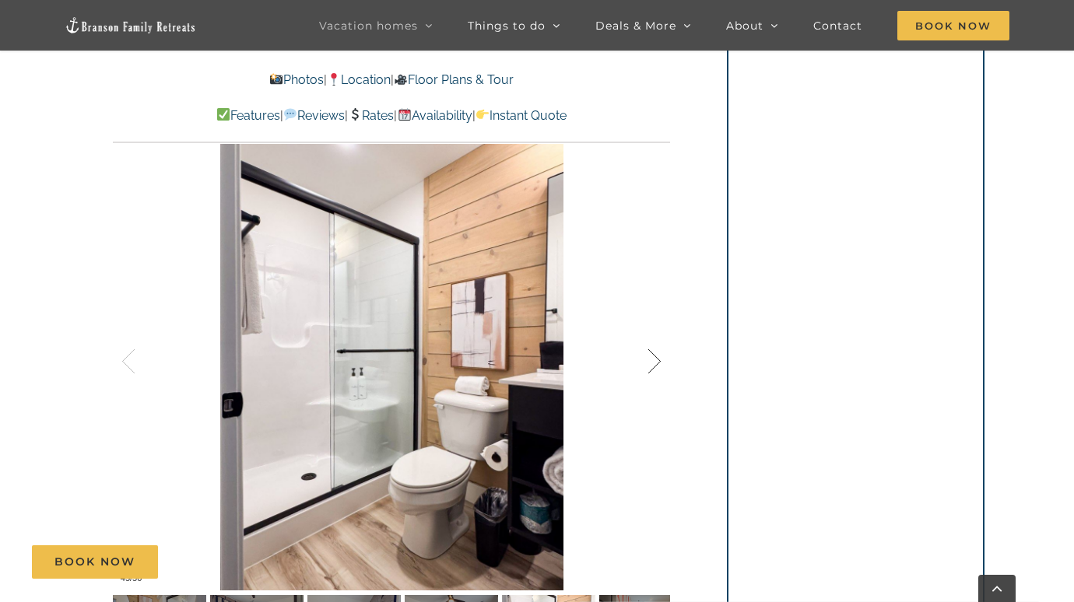
click at [656, 359] on div at bounding box center [638, 362] width 48 height 97
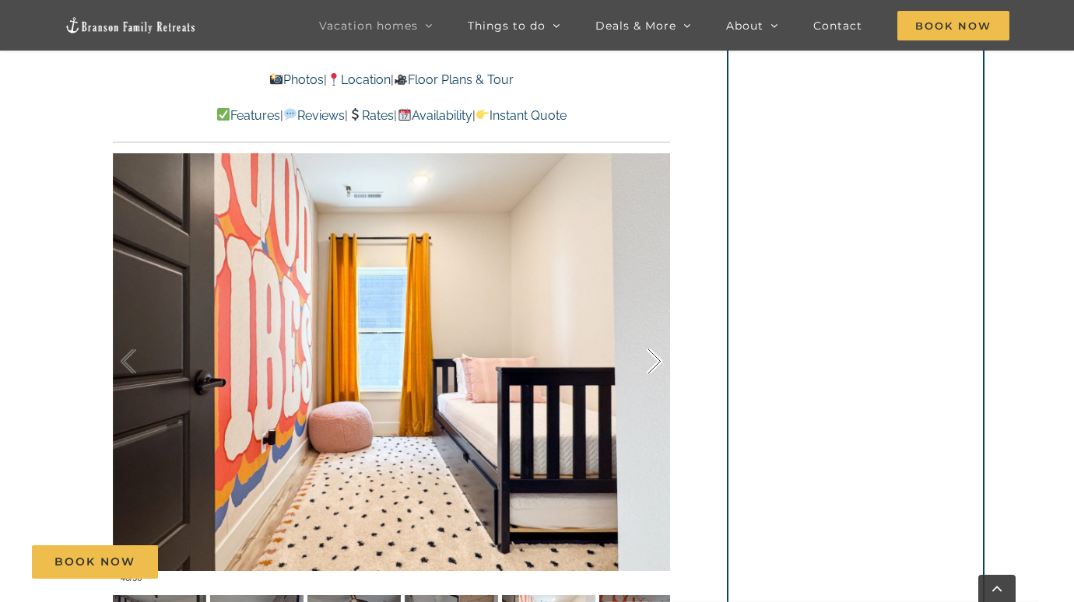
click at [656, 359] on div at bounding box center [638, 362] width 48 height 97
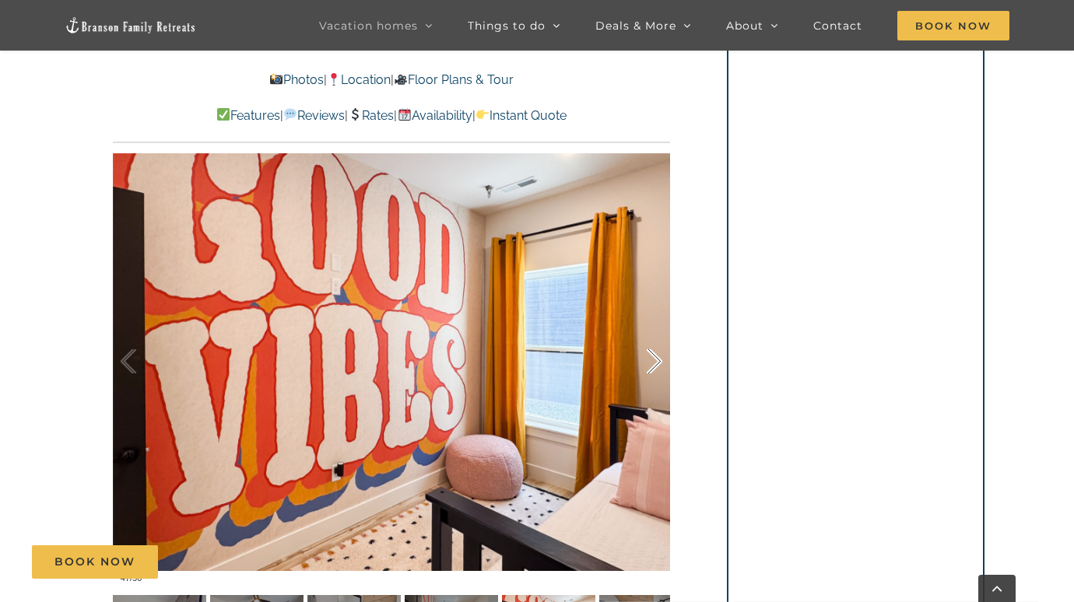
click at [656, 359] on div at bounding box center [638, 362] width 48 height 97
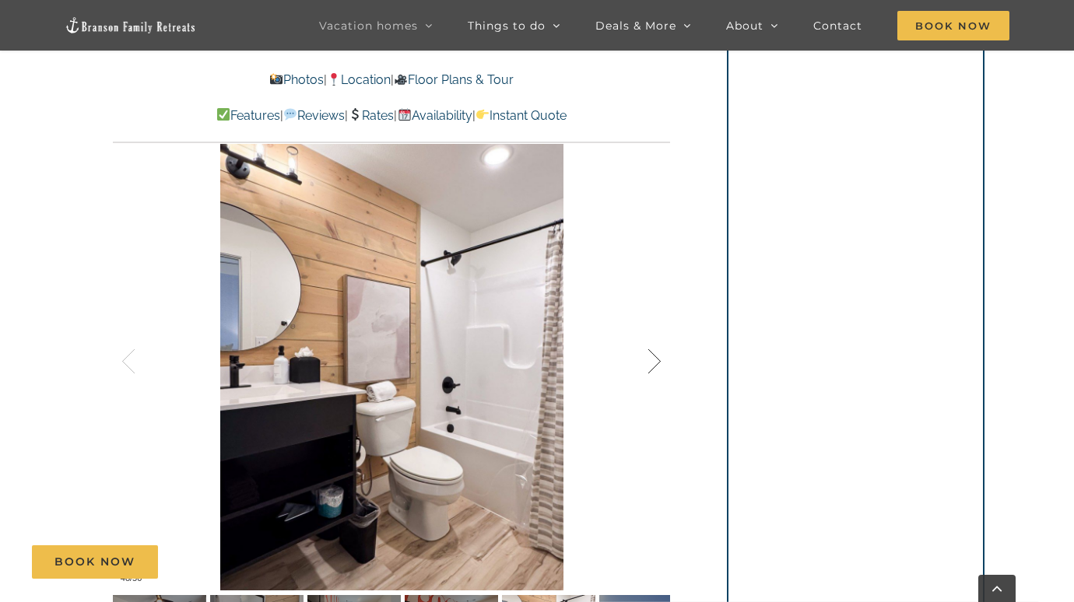
click at [656, 359] on div at bounding box center [638, 362] width 48 height 97
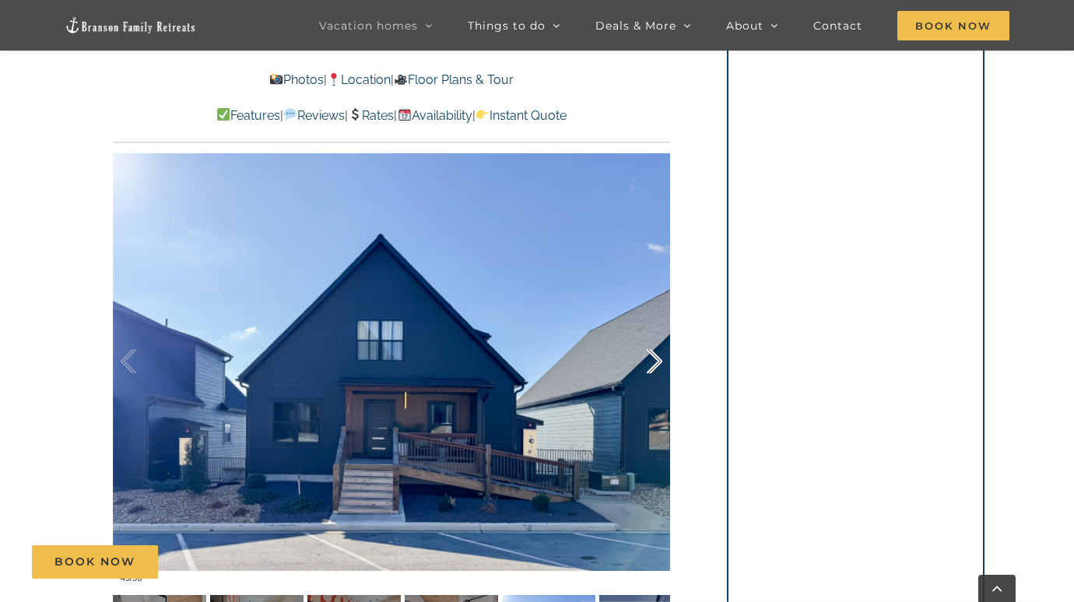
click at [659, 357] on div at bounding box center [638, 362] width 48 height 97
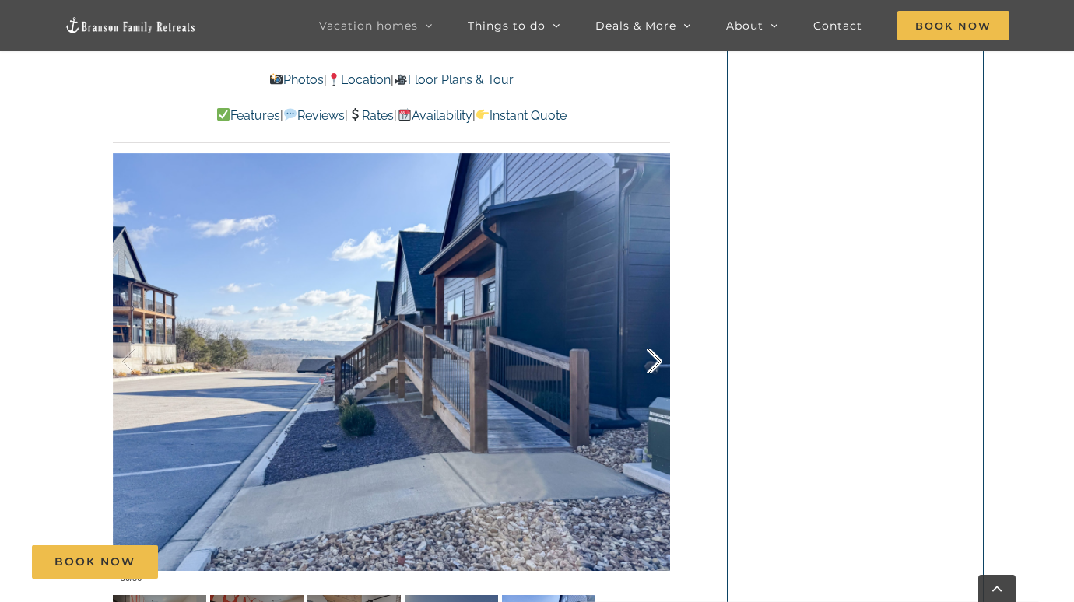
click at [659, 357] on div at bounding box center [638, 362] width 48 height 97
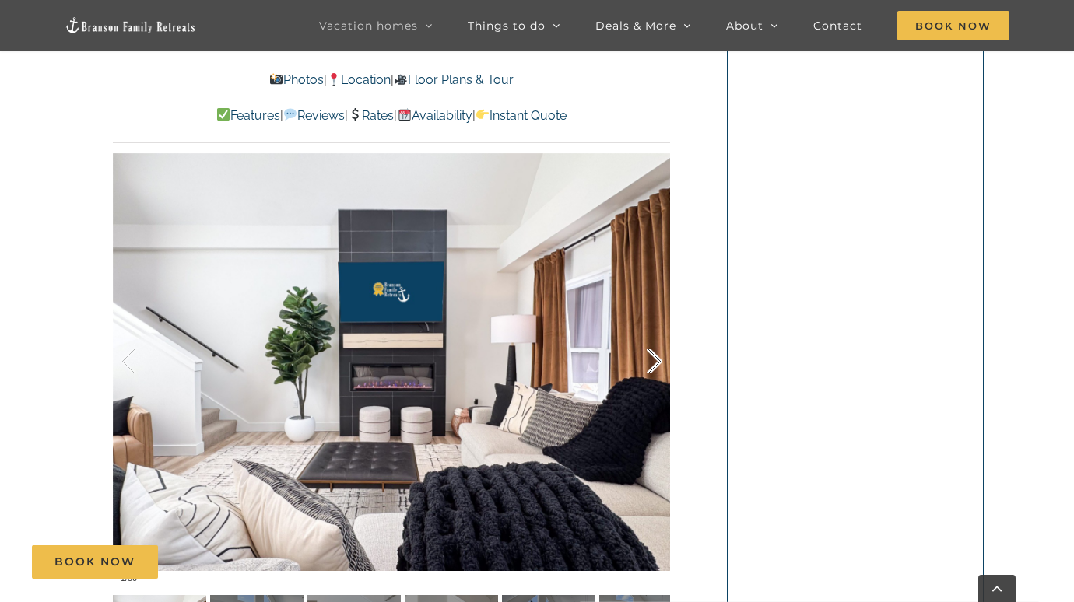
click at [659, 357] on div at bounding box center [638, 362] width 48 height 97
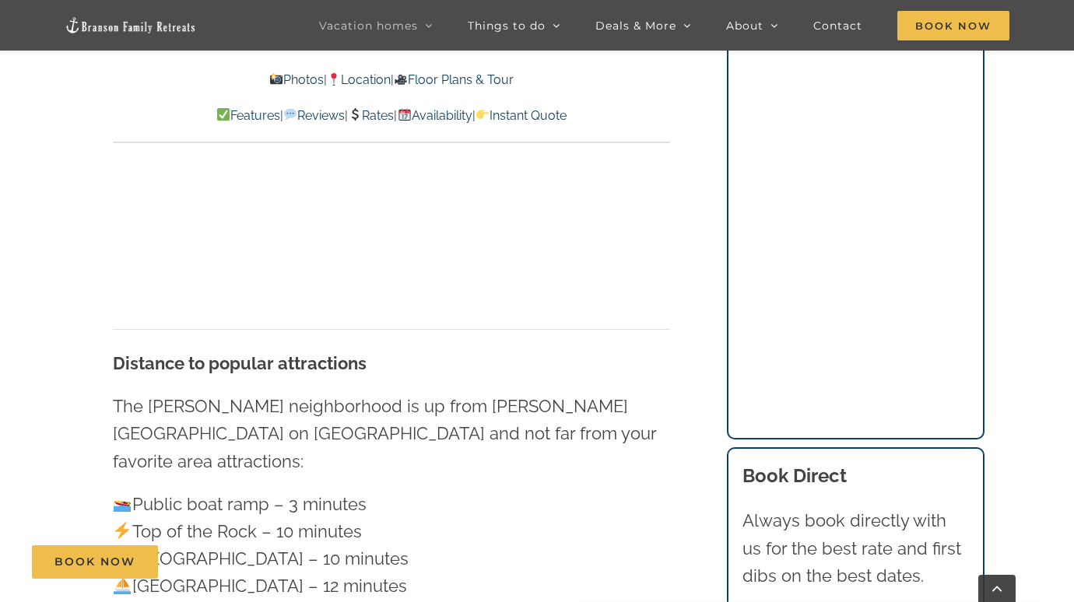
scroll to position [4359, 0]
